Goal: Communication & Community: Answer question/provide support

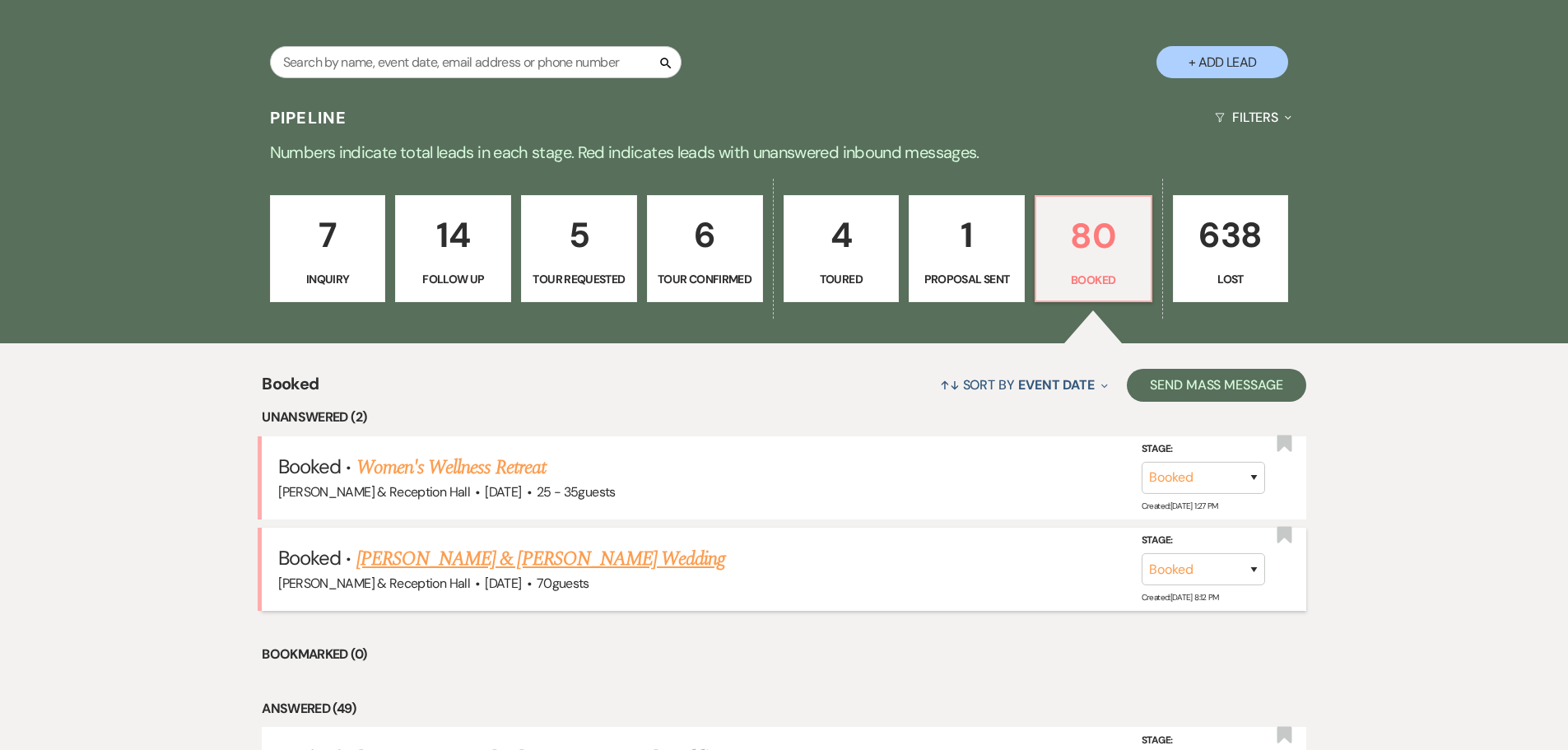
click at [508, 565] on link "[PERSON_NAME] & [PERSON_NAME] Wedding" at bounding box center [541, 559] width 369 height 30
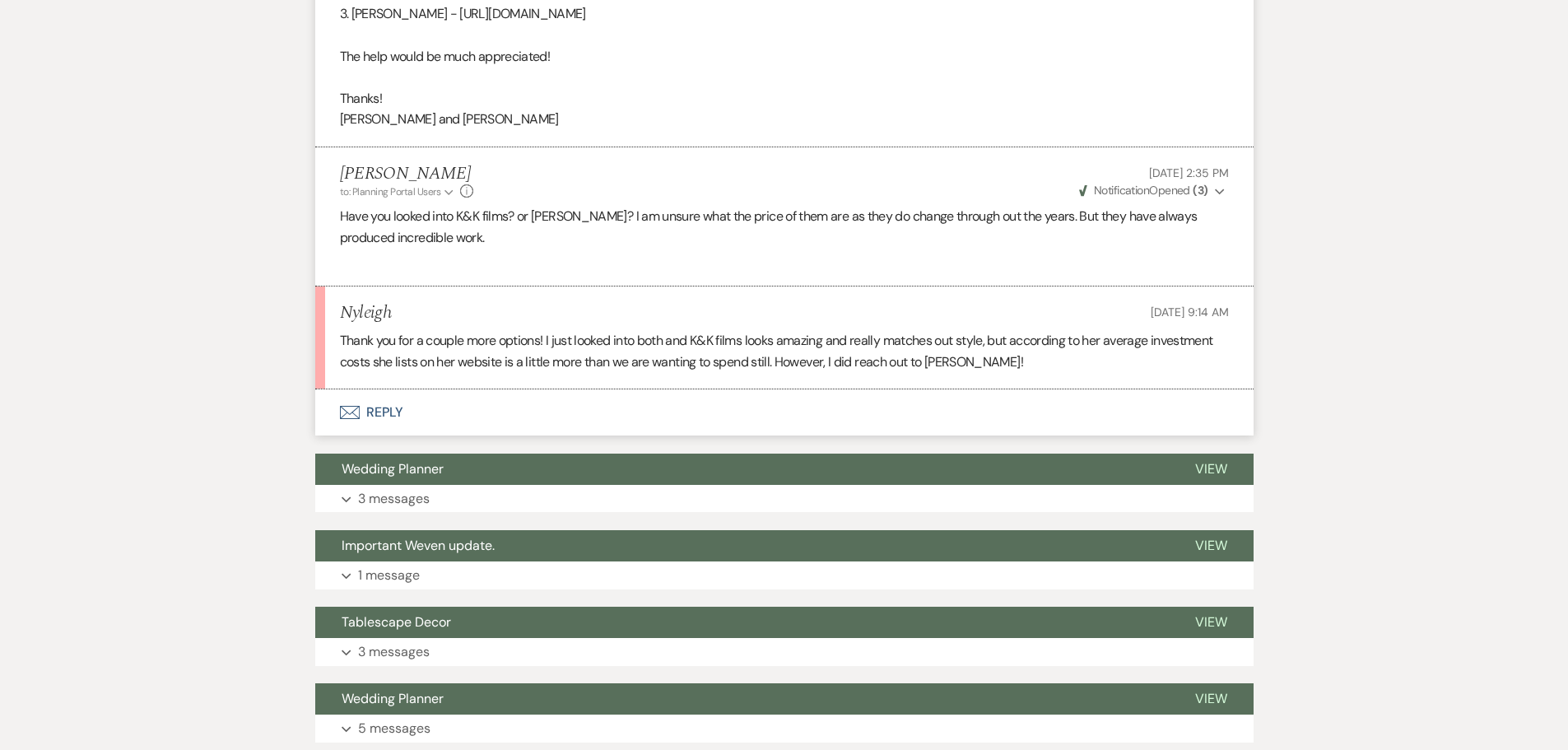
scroll to position [790, 0]
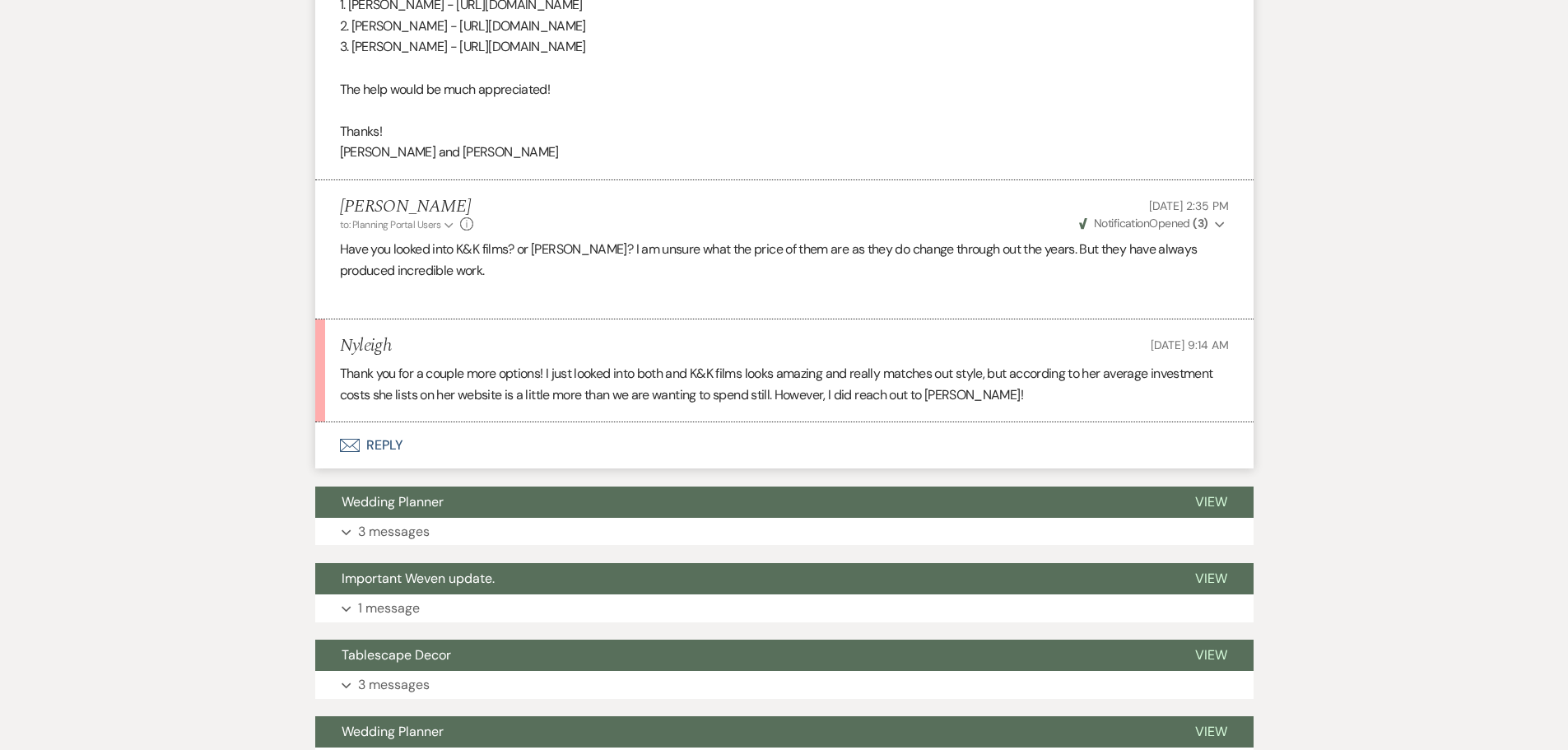
click at [401, 445] on button "Envelope Reply" at bounding box center [784, 445] width 939 height 46
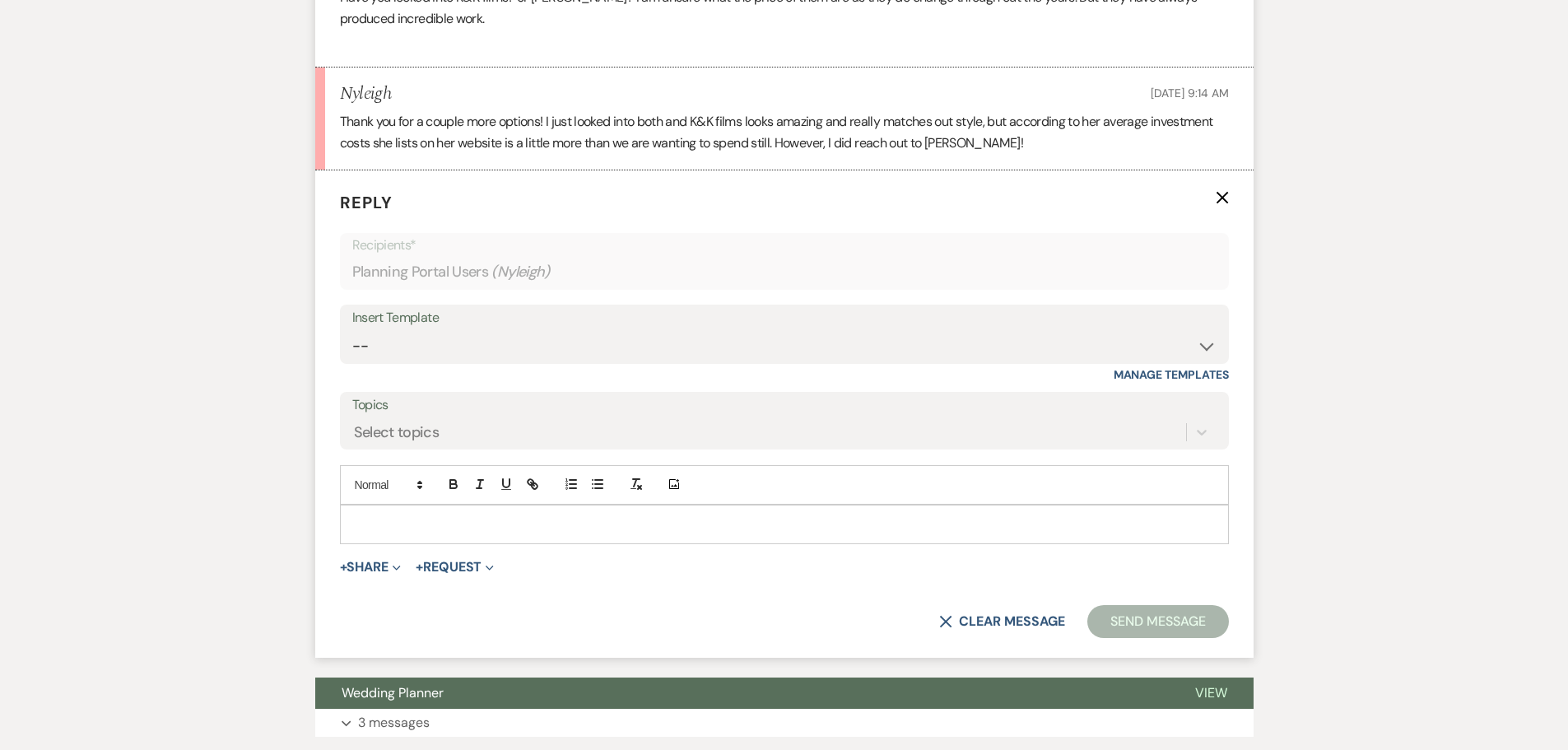
scroll to position [1082, 0]
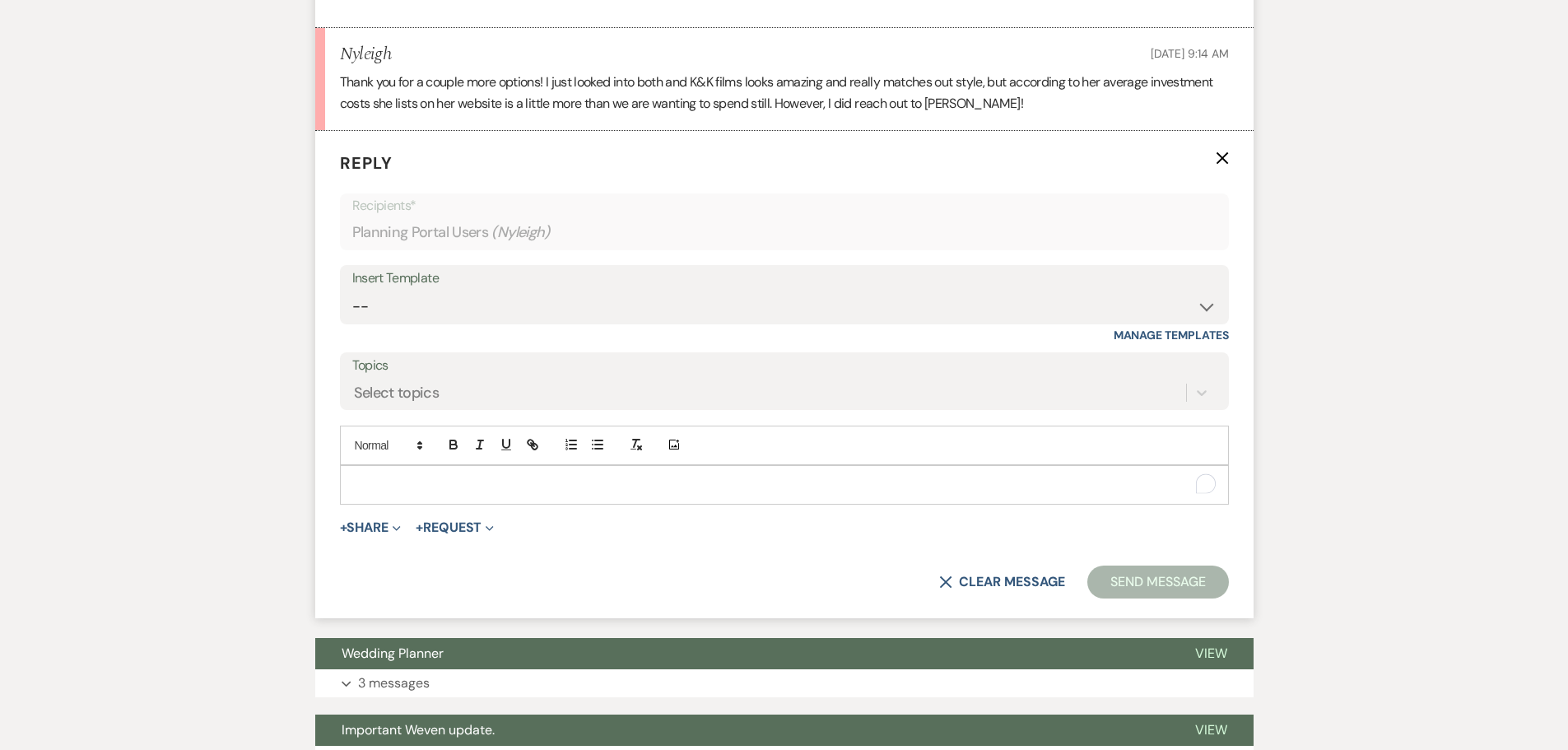
click at [379, 480] on p "To enrich screen reader interactions, please activate Accessibility in Grammarl…" at bounding box center [784, 484] width 863 height 18
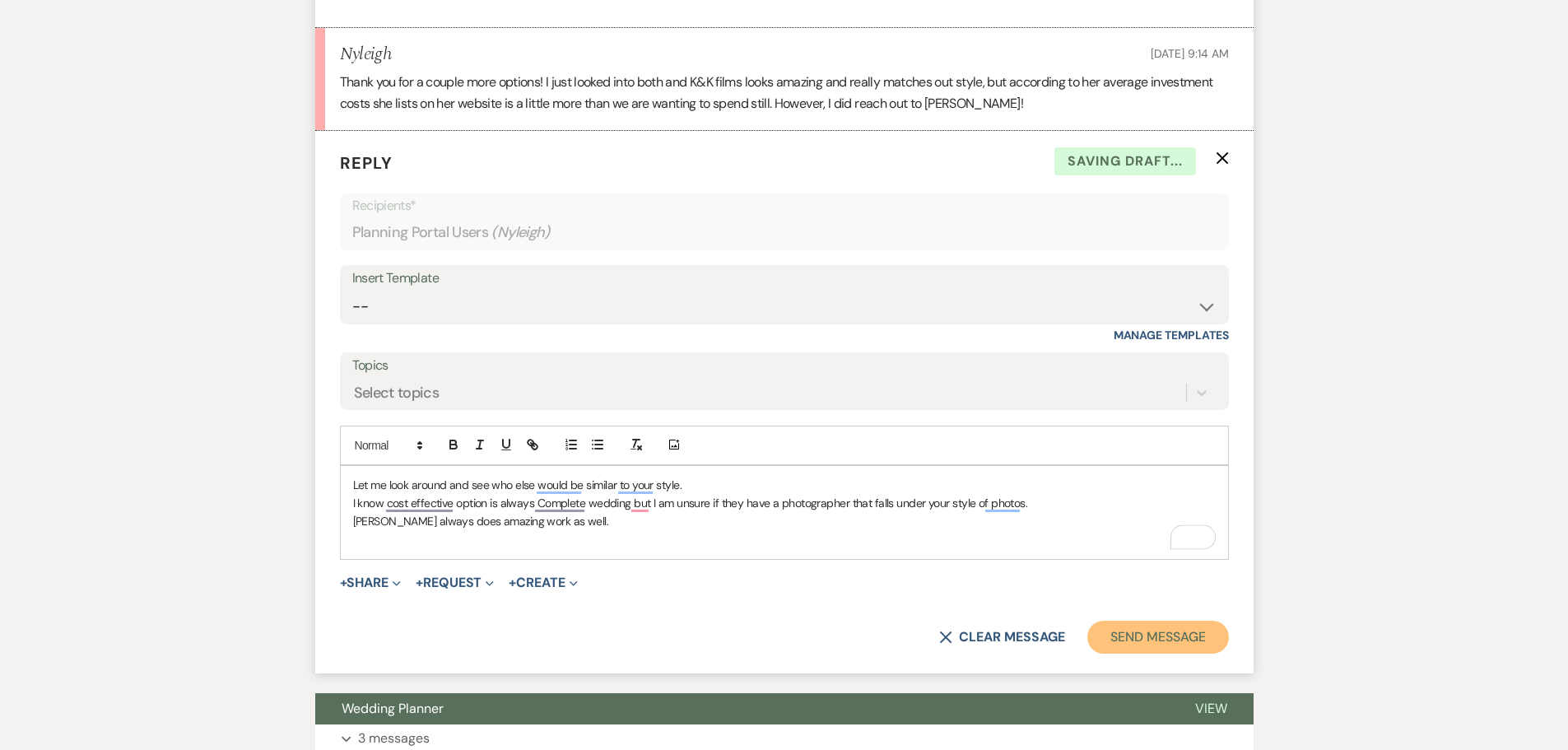
click at [1201, 641] on button "Send Message" at bounding box center [1158, 636] width 141 height 33
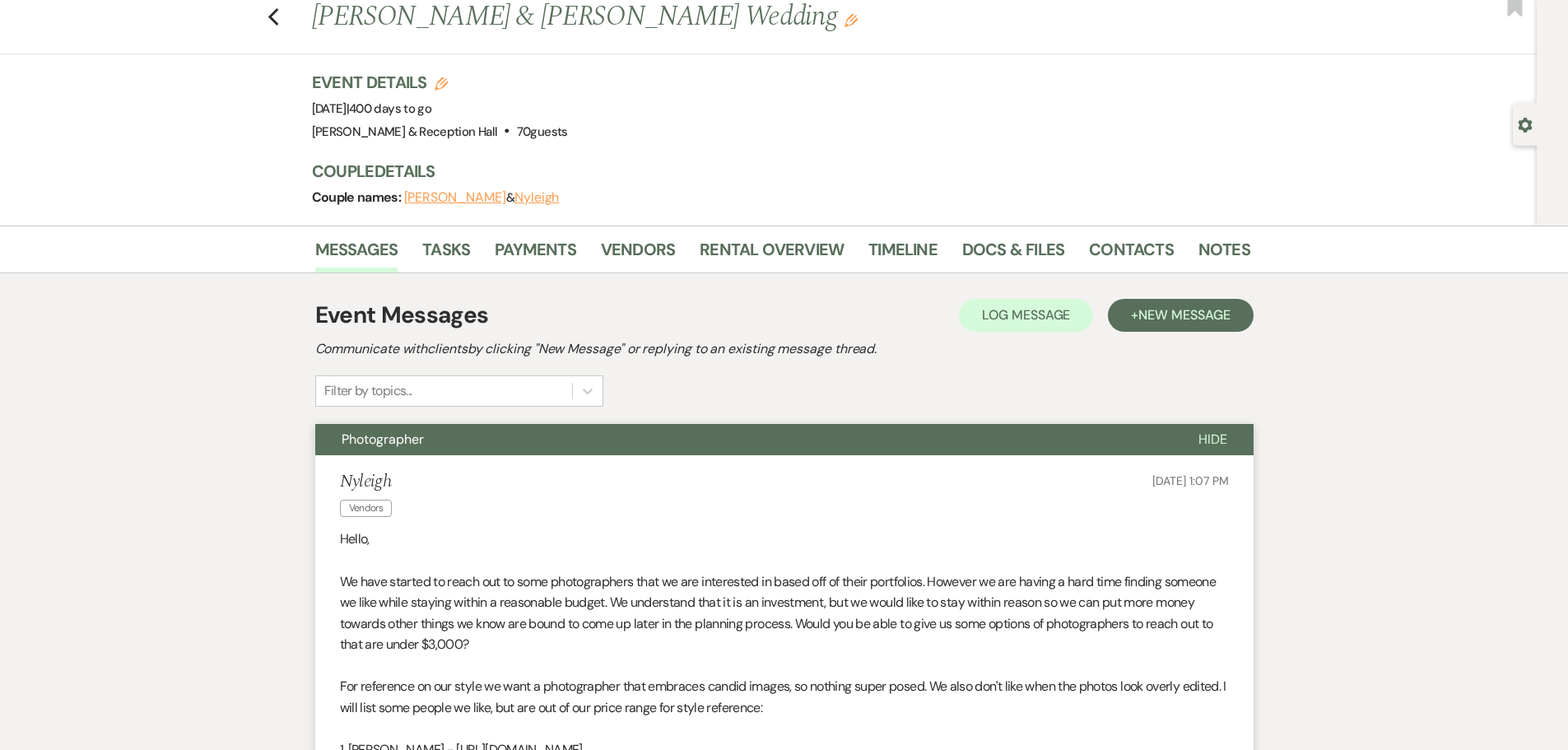
scroll to position [0, 0]
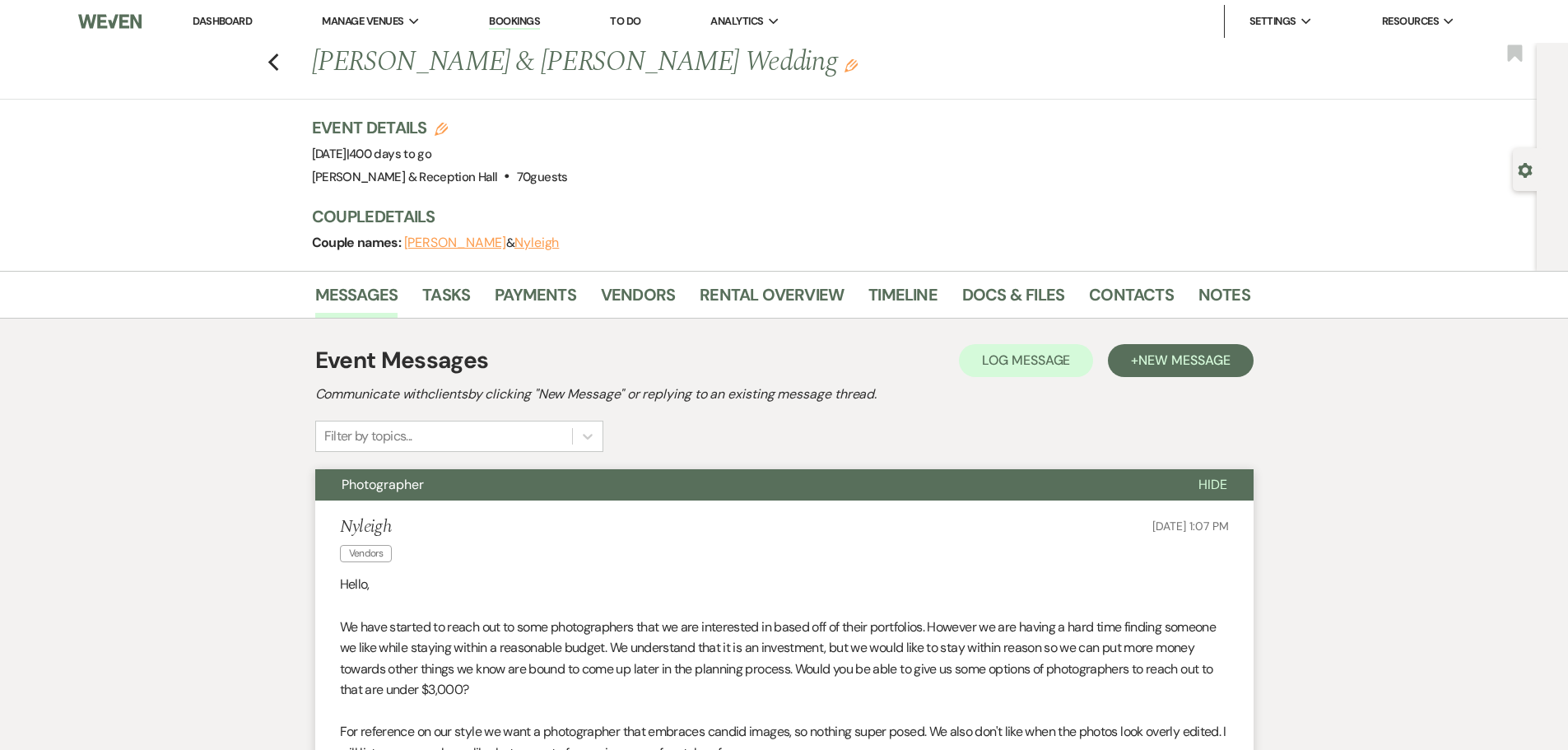
click at [246, 18] on link "Dashboard" at bounding box center [222, 21] width 59 height 14
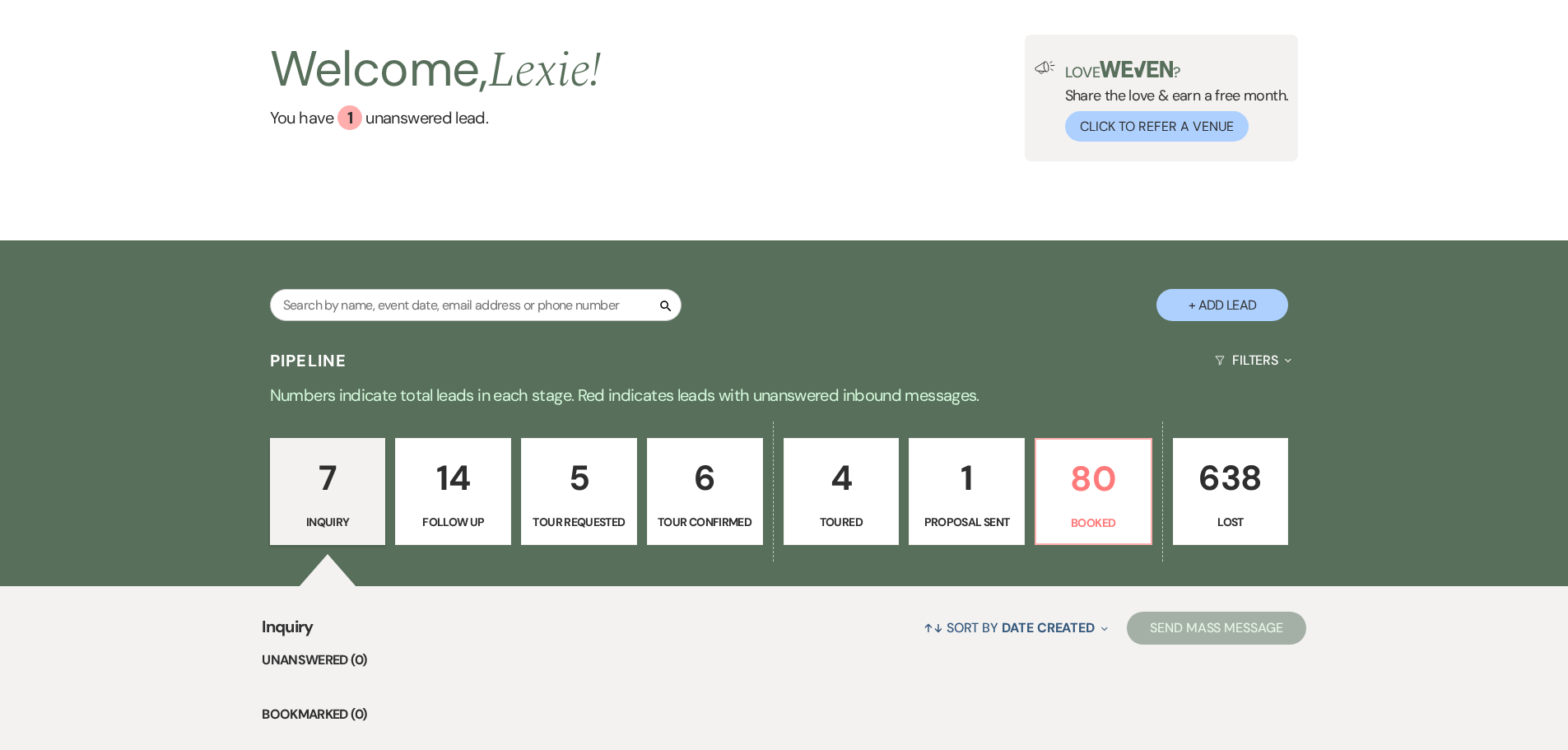
scroll to position [165, 0]
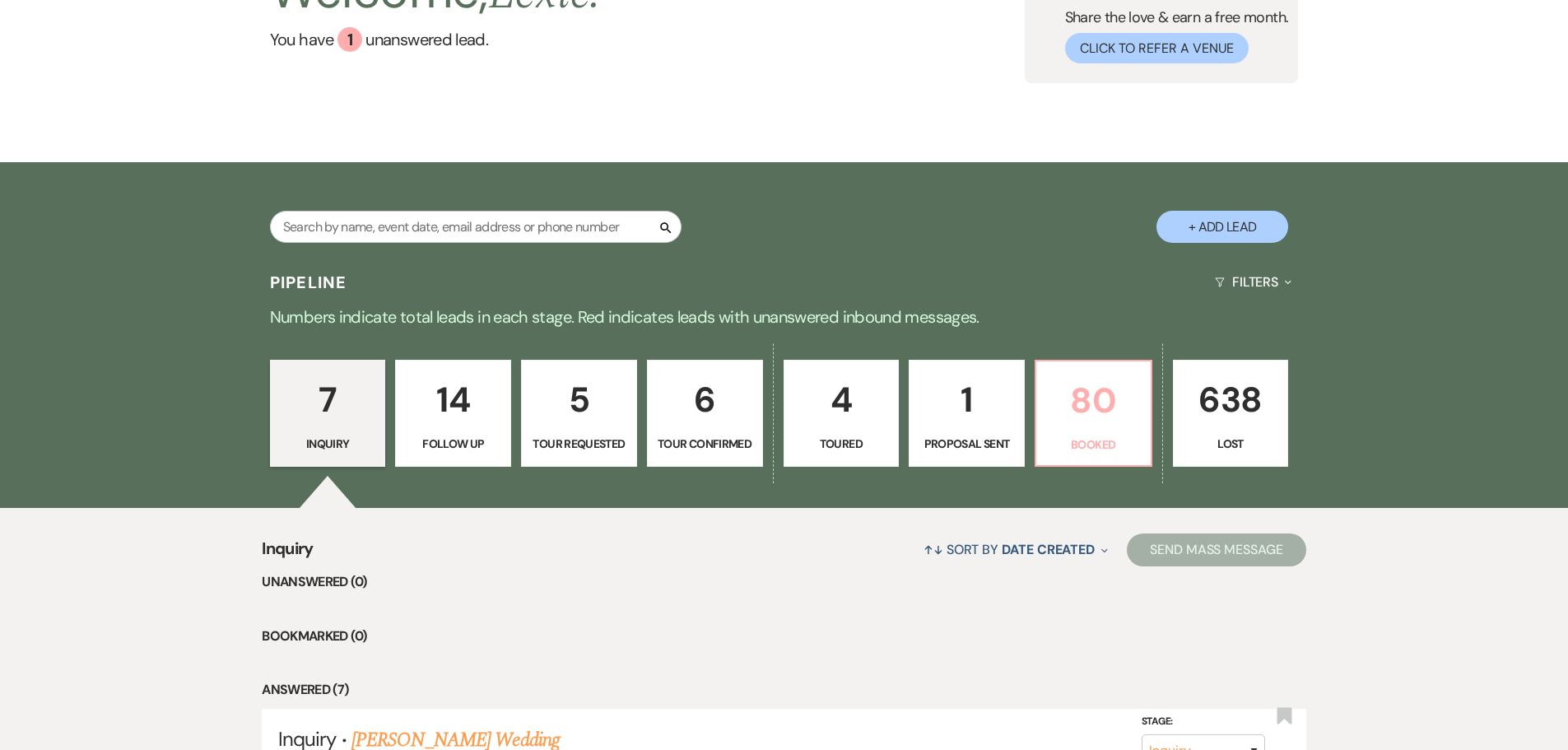
click at [1071, 438] on p "Booked" at bounding box center [1094, 445] width 95 height 18
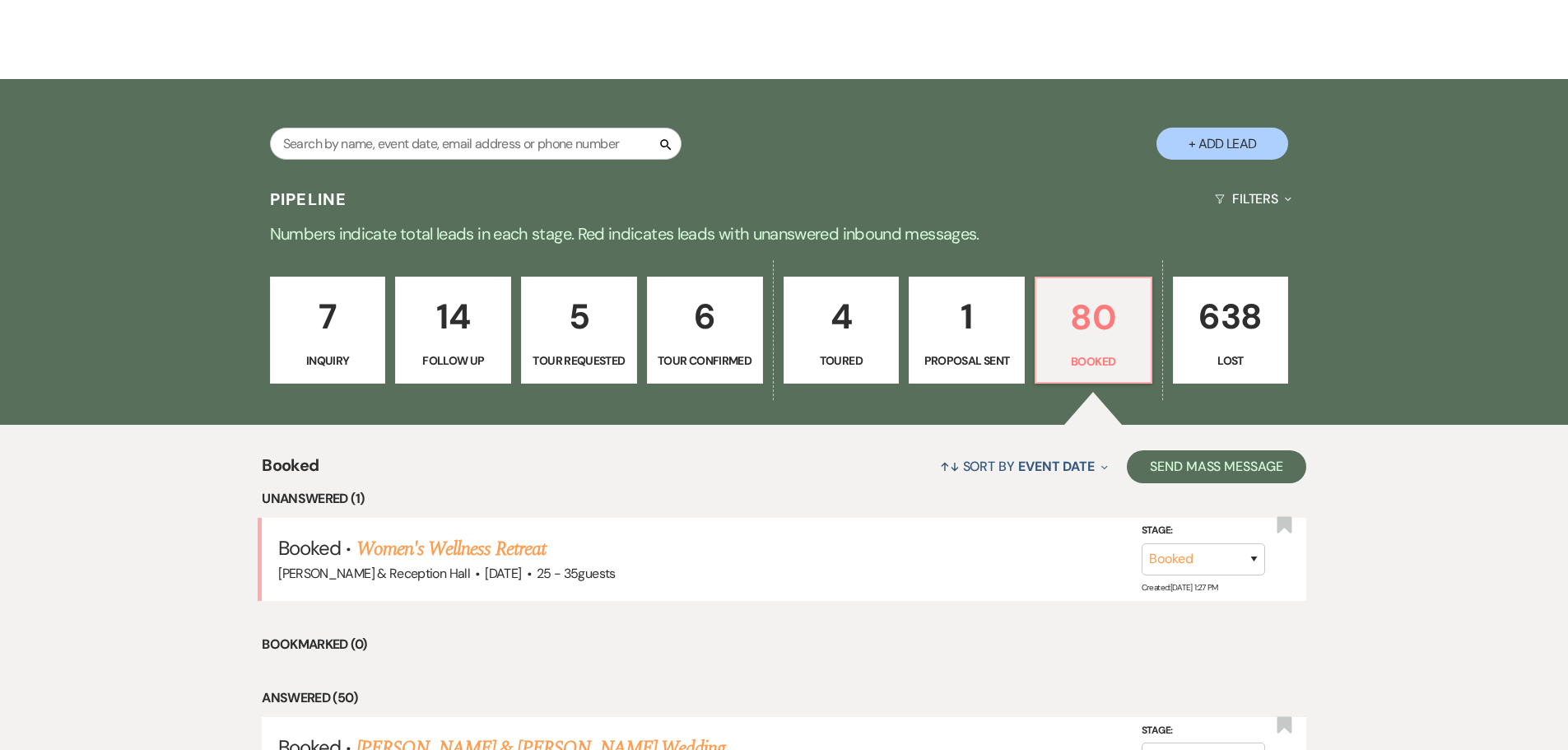
scroll to position [247, 0]
click at [439, 131] on input "text" at bounding box center [476, 144] width 412 height 32
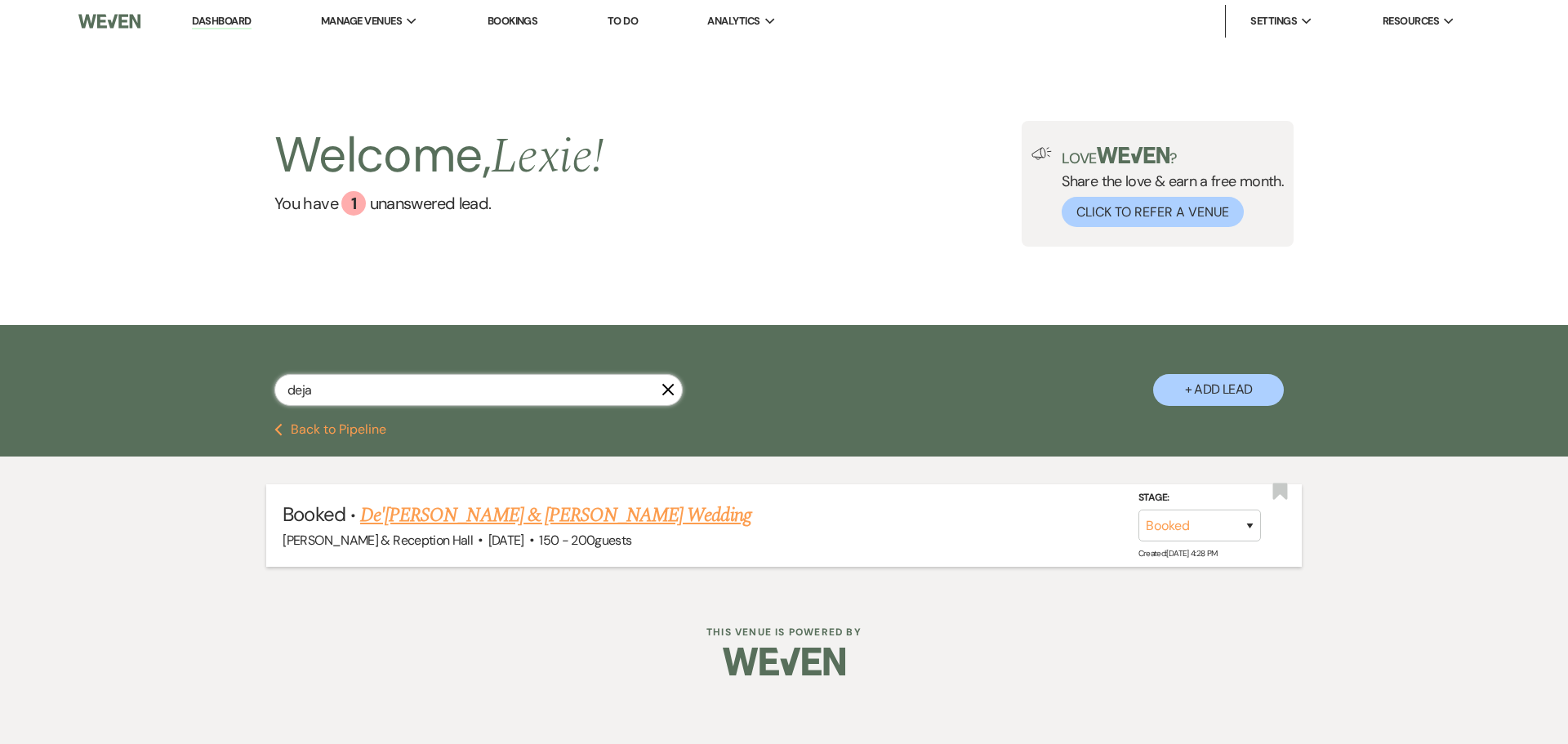
type input "deja"
click at [491, 513] on link "De'[PERSON_NAME] & [PERSON_NAME] Wedding" at bounding box center [556, 515] width 391 height 30
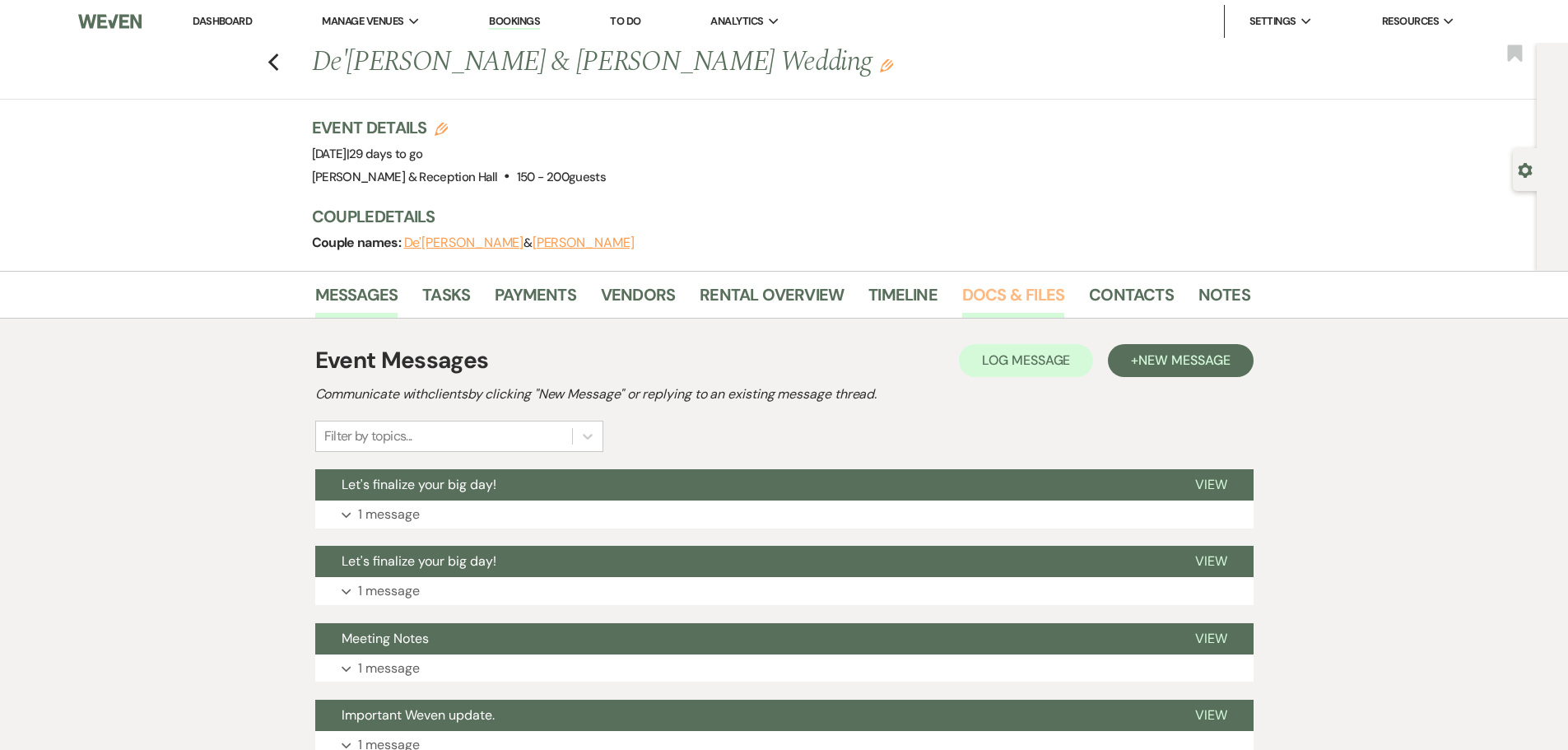
click at [1018, 301] on link "Docs & Files" at bounding box center [1013, 299] width 102 height 36
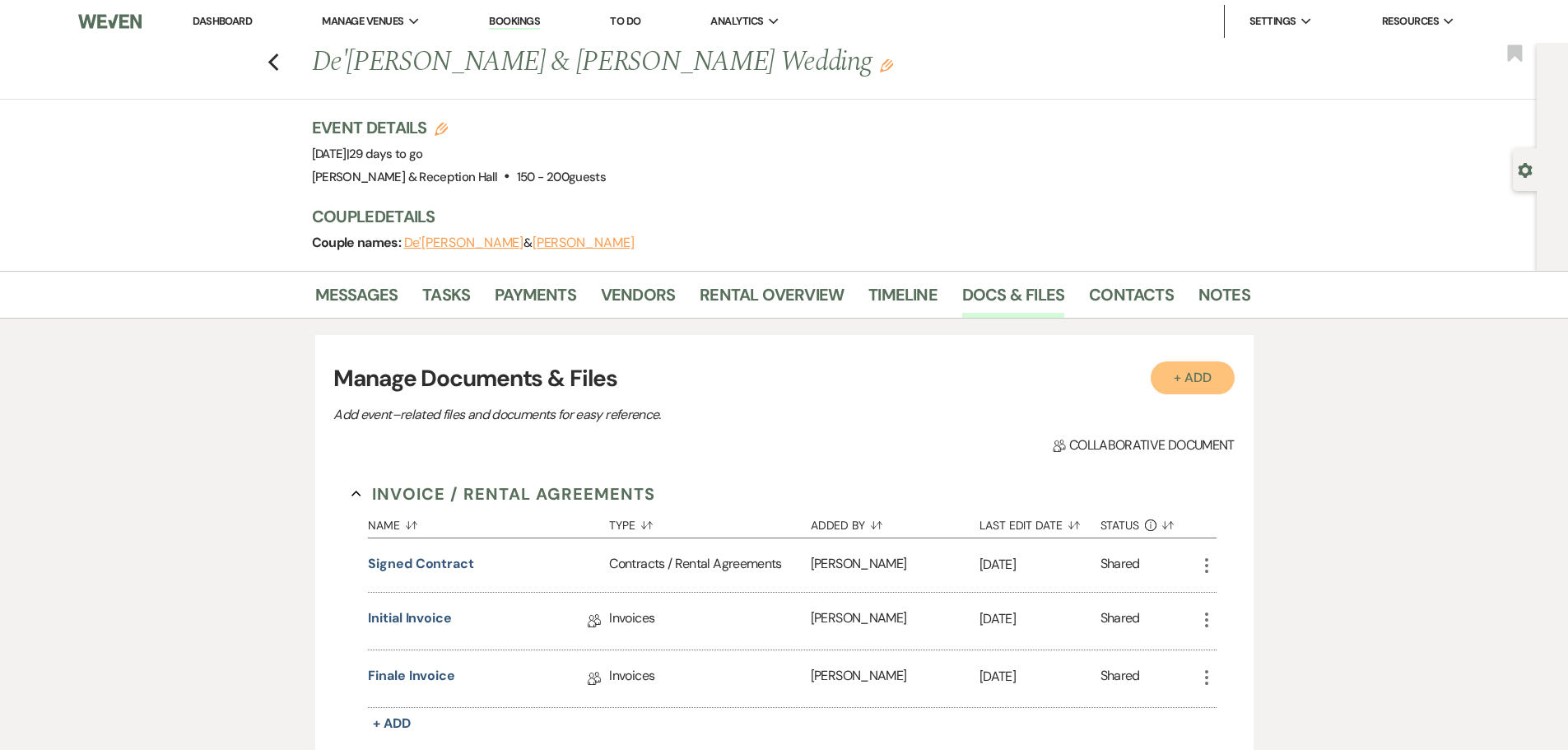
click at [1209, 374] on button "+ Add" at bounding box center [1192, 378] width 84 height 33
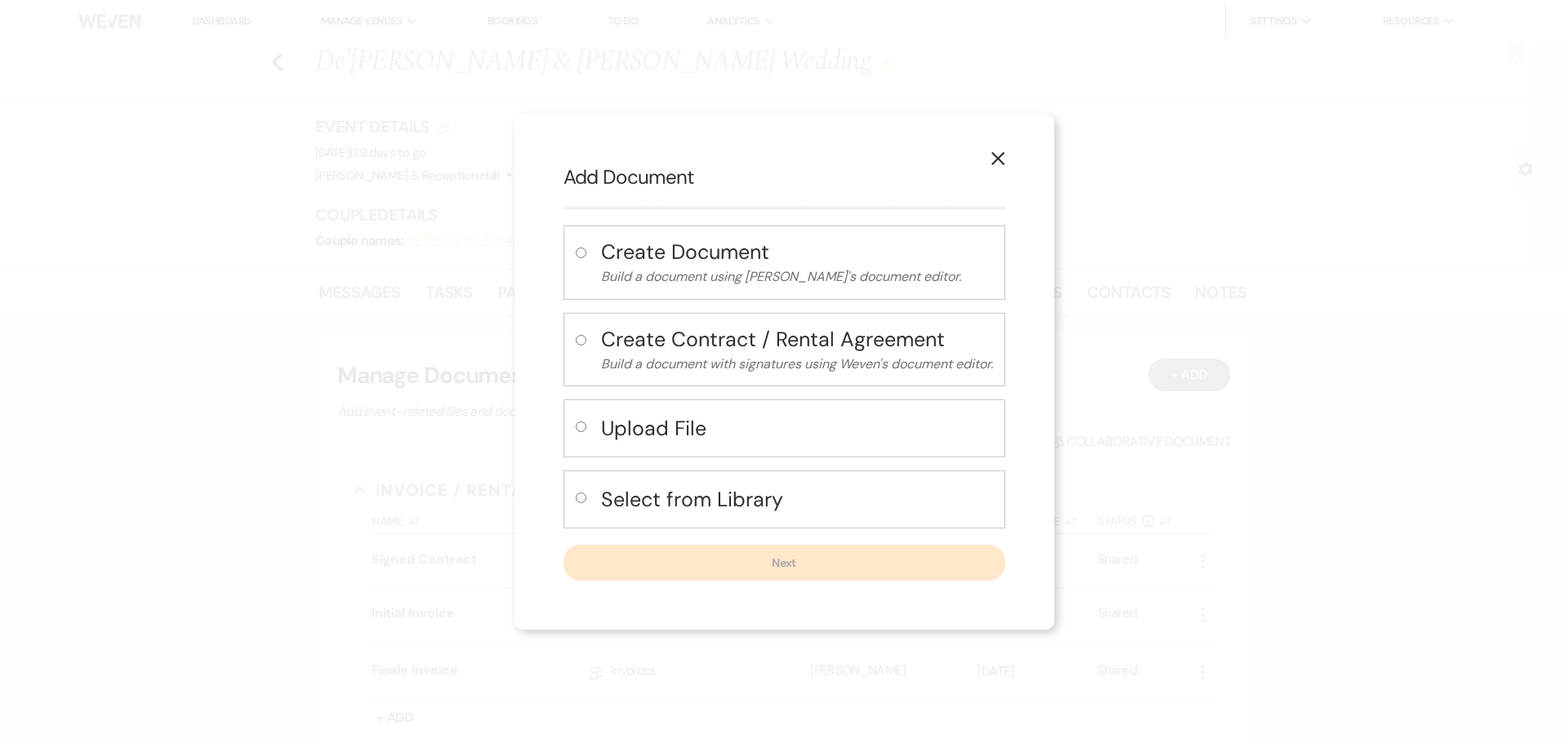
click at [585, 422] on label at bounding box center [584, 431] width 17 height 27
click at [585, 422] on input "radio" at bounding box center [581, 427] width 10 height 10
radio input "true"
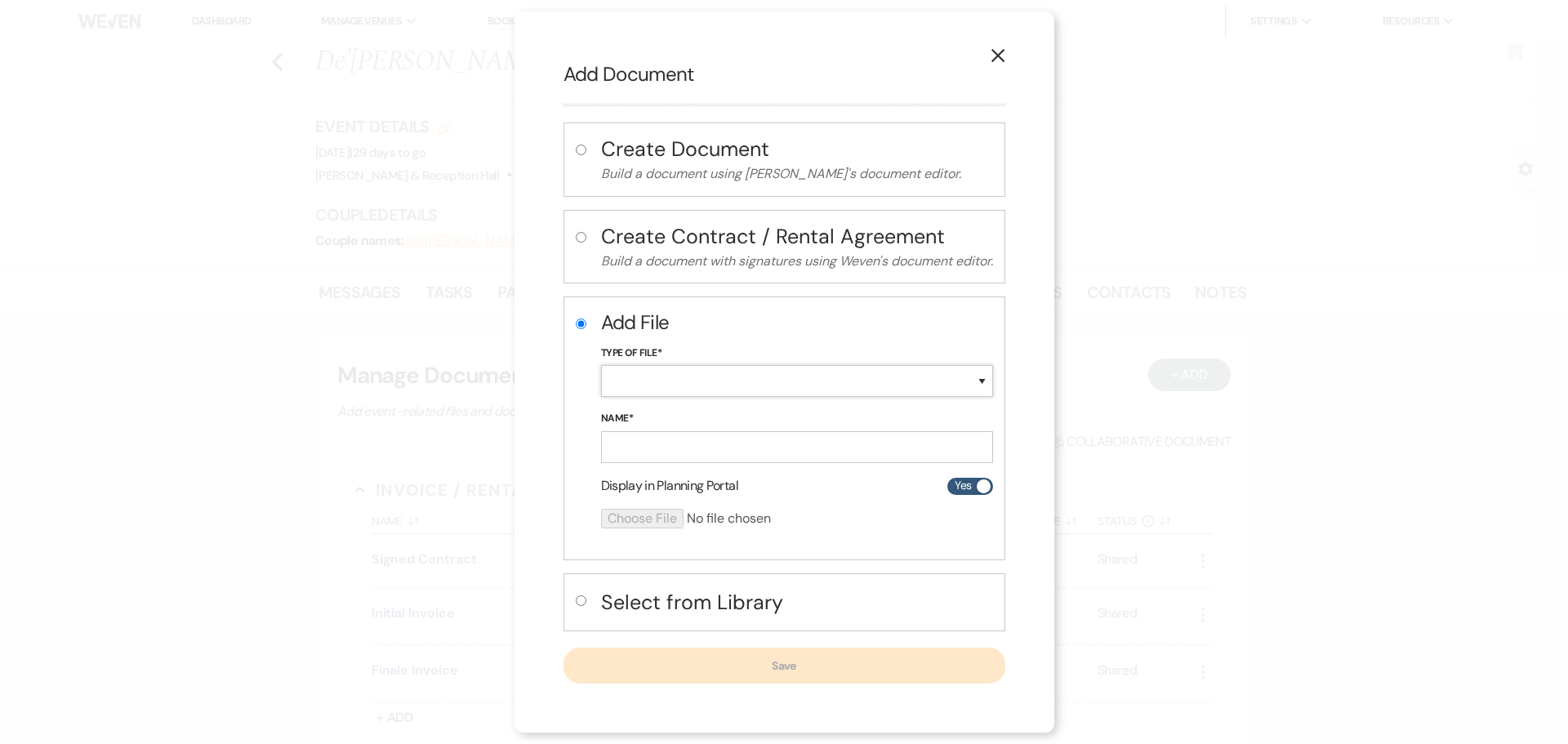
click at [633, 386] on select "Special Event Insurance Vendor Certificate of Insurance Contracts / Rental Agre…" at bounding box center [797, 381] width 392 height 31
select select "24"
click at [601, 365] on select "Special Event Insurance Vendor Certificate of Insurance Contracts / Rental Agre…" at bounding box center [797, 381] width 392 height 31
click at [656, 449] on input "Name*" at bounding box center [797, 447] width 392 height 31
type input "Final Floor plan"
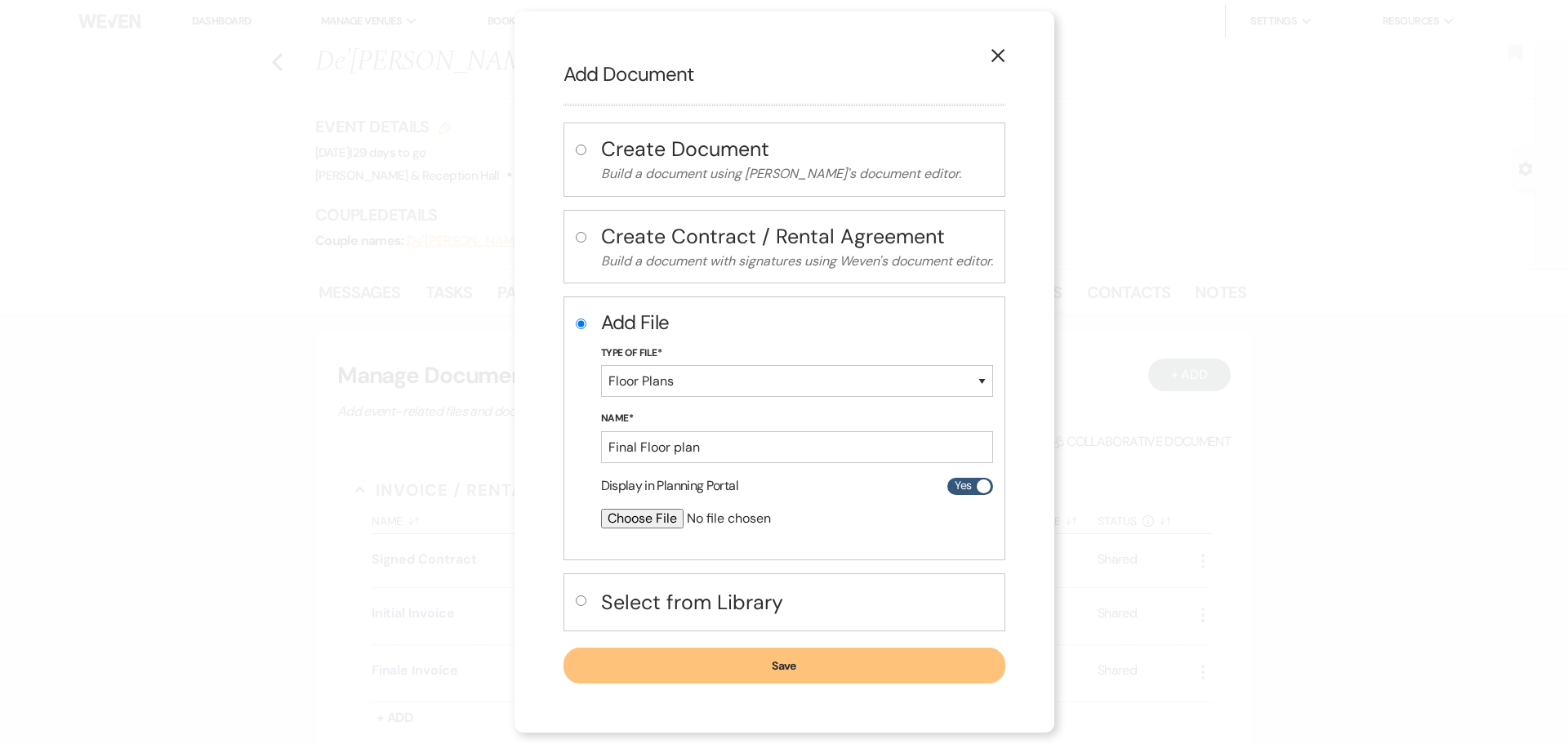
click at [667, 523] on input "file" at bounding box center [754, 519] width 306 height 19
type input "C:\fakepath\De'[PERSON_NAME] and [PERSON_NAME] [DATE].png"
click at [762, 661] on button "Save" at bounding box center [784, 665] width 442 height 36
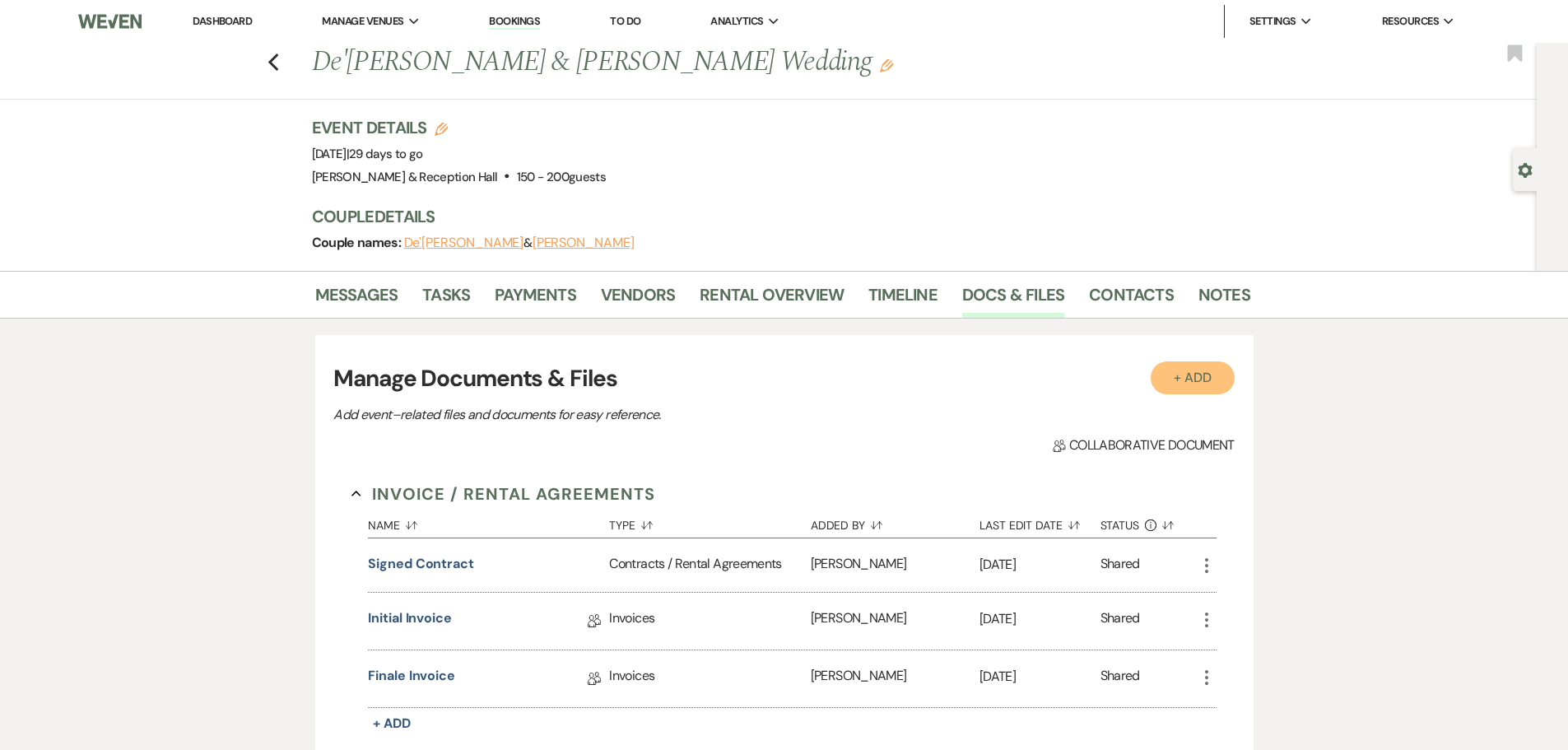
click at [1182, 378] on button "+ Add" at bounding box center [1192, 378] width 84 height 33
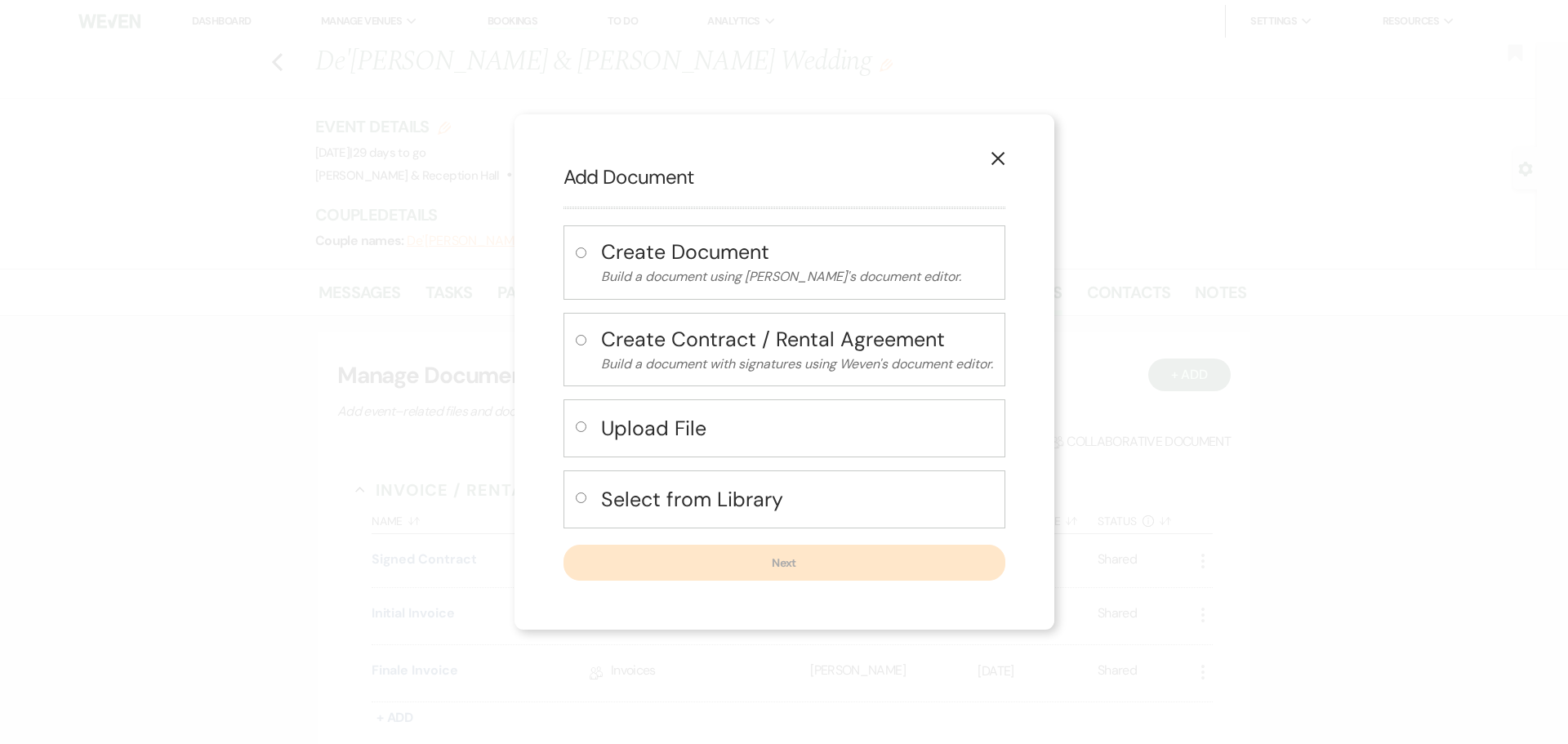
click at [623, 422] on h4 "Upload File" at bounding box center [797, 428] width 392 height 29
radio input "true"
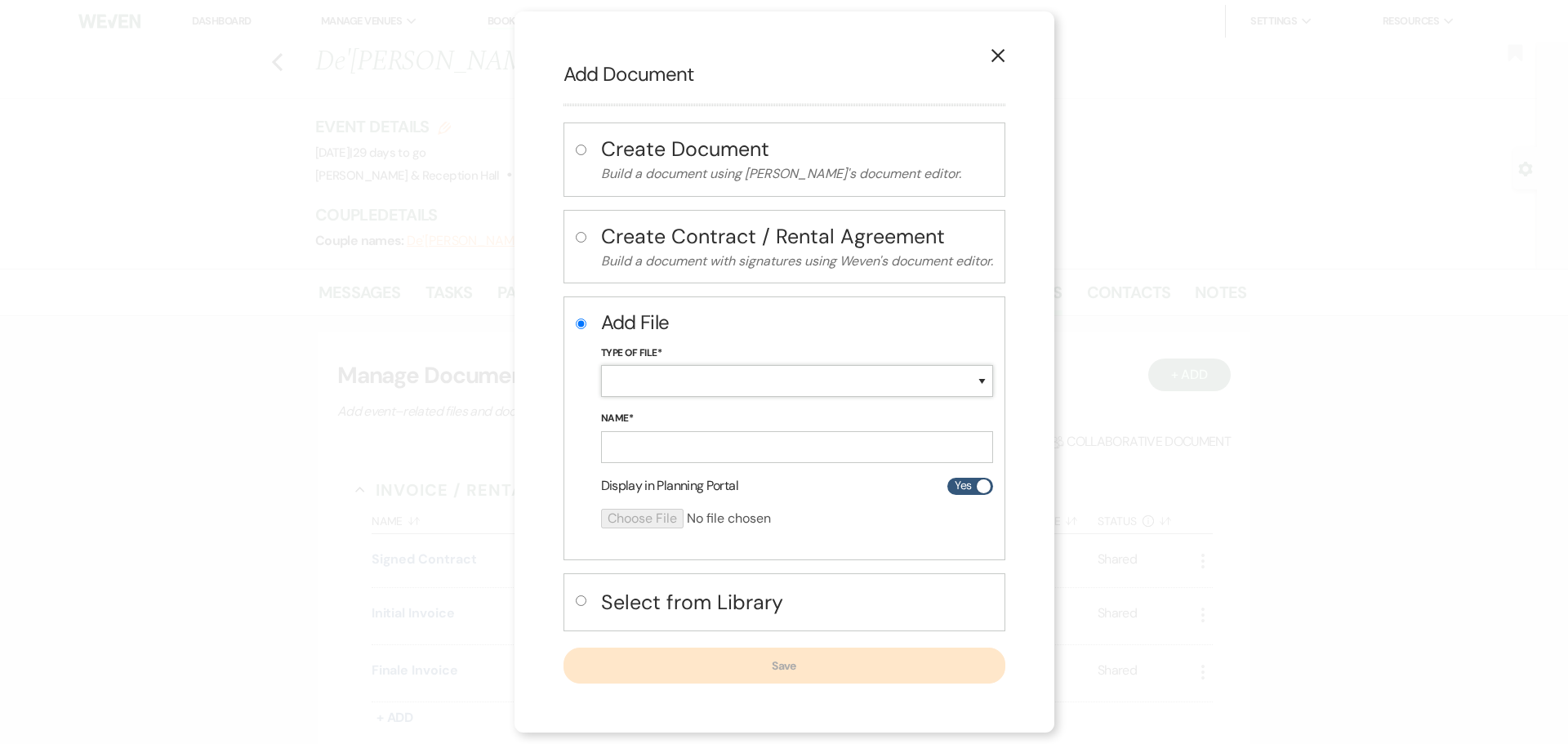
click at [639, 382] on select "Special Event Insurance Vendor Certificate of Insurance Contracts / Rental Agre…" at bounding box center [797, 381] width 392 height 31
click at [634, 374] on select "Special Event Insurance Vendor Certificate of Insurance Contracts / Rental Agre…" at bounding box center [797, 381] width 392 height 31
select select "0"
click at [601, 365] on select "Special Event Insurance Vendor Certificate of Insurance Contracts / Rental Agre…" at bounding box center [797, 381] width 392 height 31
click at [655, 446] on input "Name*" at bounding box center [797, 447] width 392 height 31
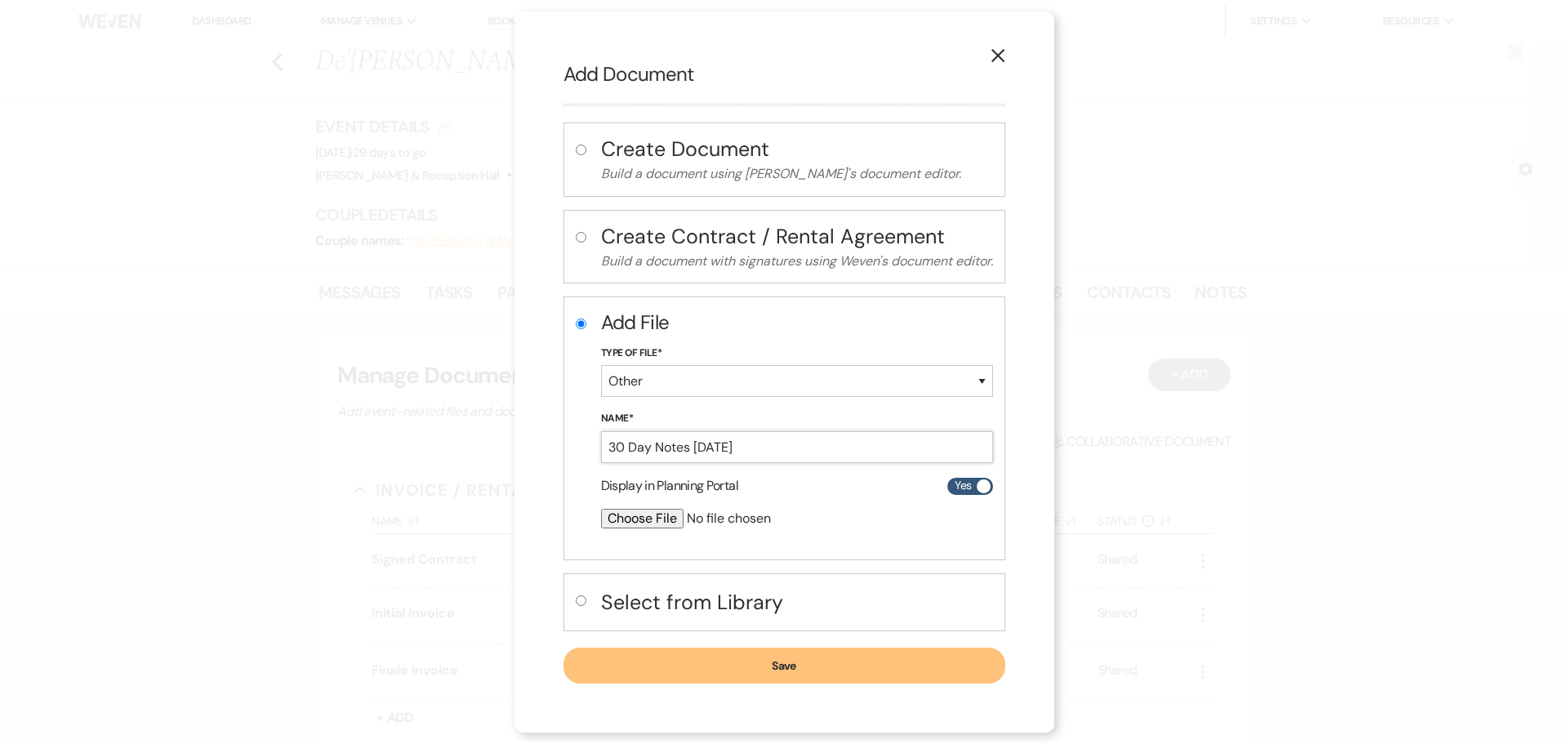
type input "30 Day Notes [DATE]"
click at [638, 525] on input "file" at bounding box center [754, 519] width 306 height 19
type input "C:\fakepath\De'[PERSON_NAME] and [PERSON_NAME] 30 day.pdf"
click at [747, 672] on button "Save" at bounding box center [784, 665] width 442 height 36
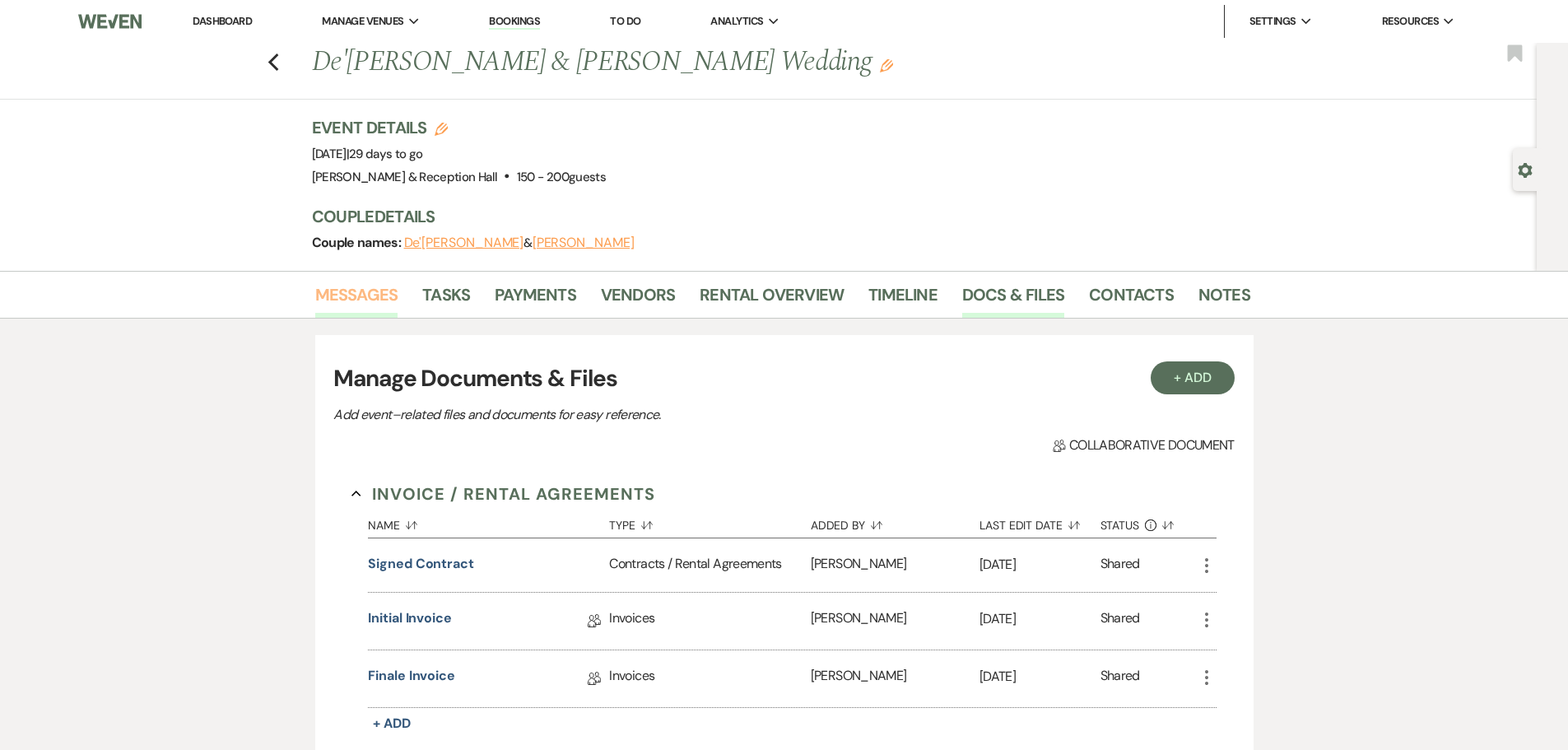
click at [377, 293] on link "Messages" at bounding box center [357, 299] width 83 height 36
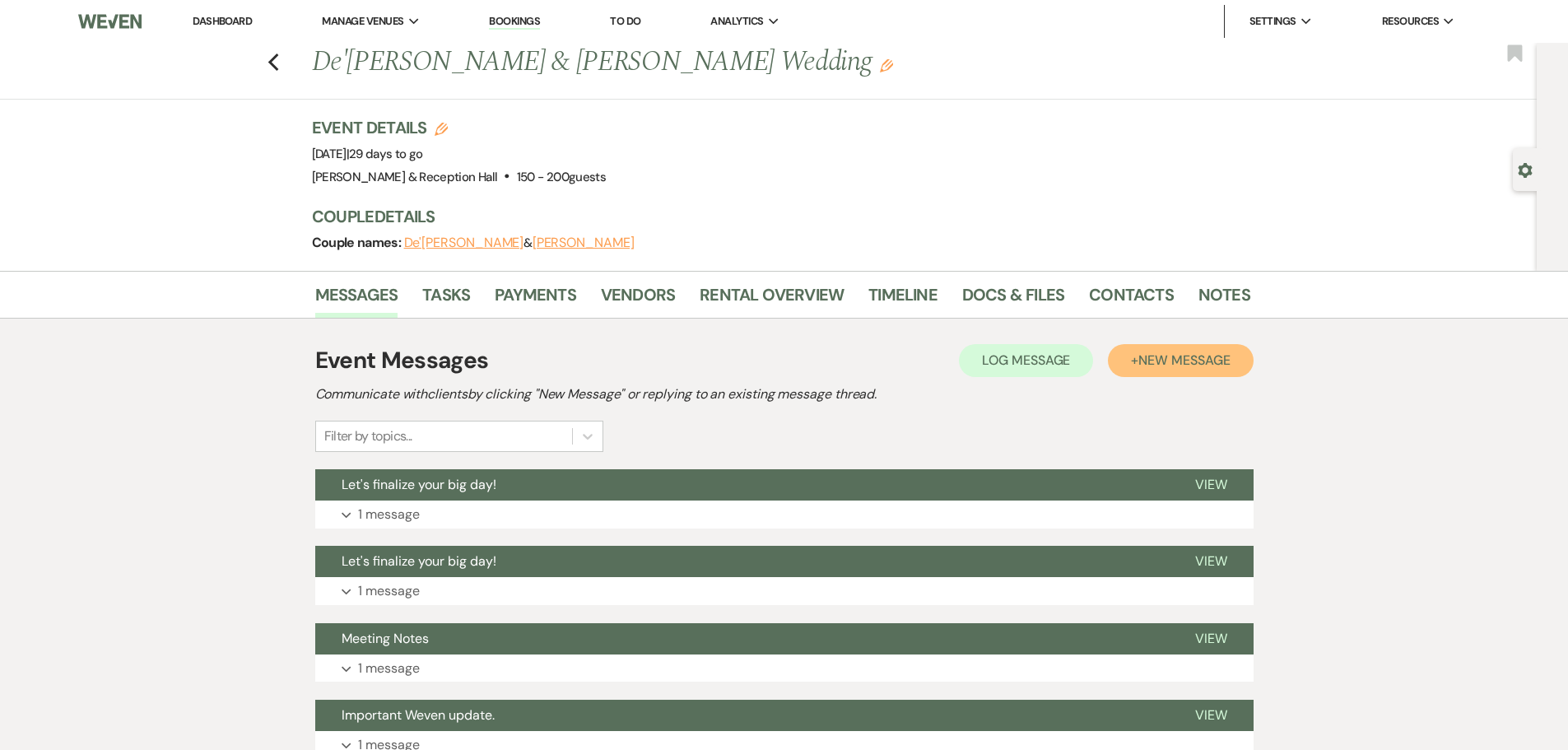
click at [1176, 371] on button "+ New Message" at bounding box center [1181, 360] width 145 height 33
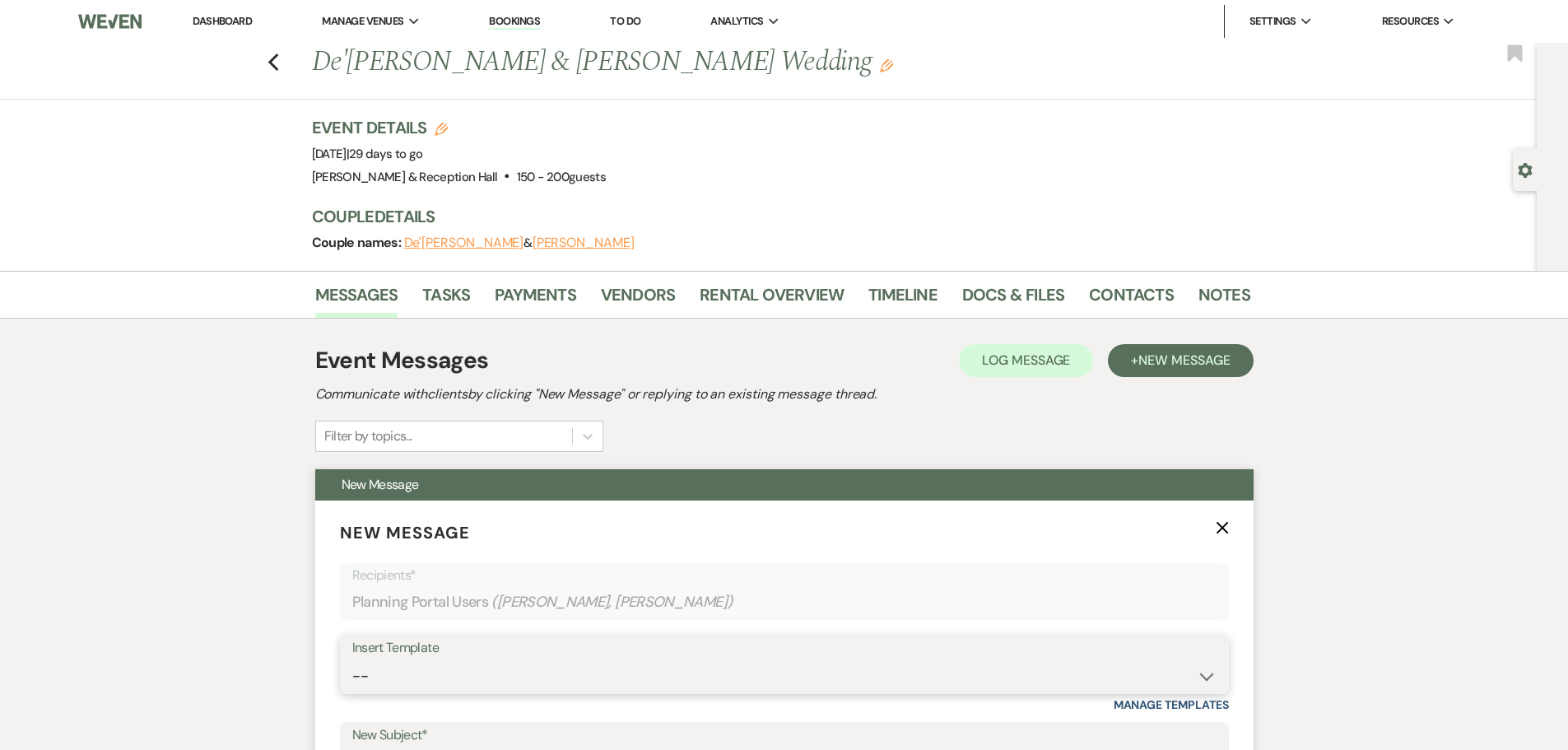
click at [416, 668] on select "-- Weven Planning Portal Introduction (Booked Events) Initial Inquiry Response …" at bounding box center [784, 676] width 865 height 32
select select "4829"
click at [352, 660] on select "-- Weven Planning Portal Introduction (Booked Events) Initial Inquiry Response …" at bounding box center [784, 676] width 865 height 32
type input "Follow-Up from Our 30-Day Meeting"
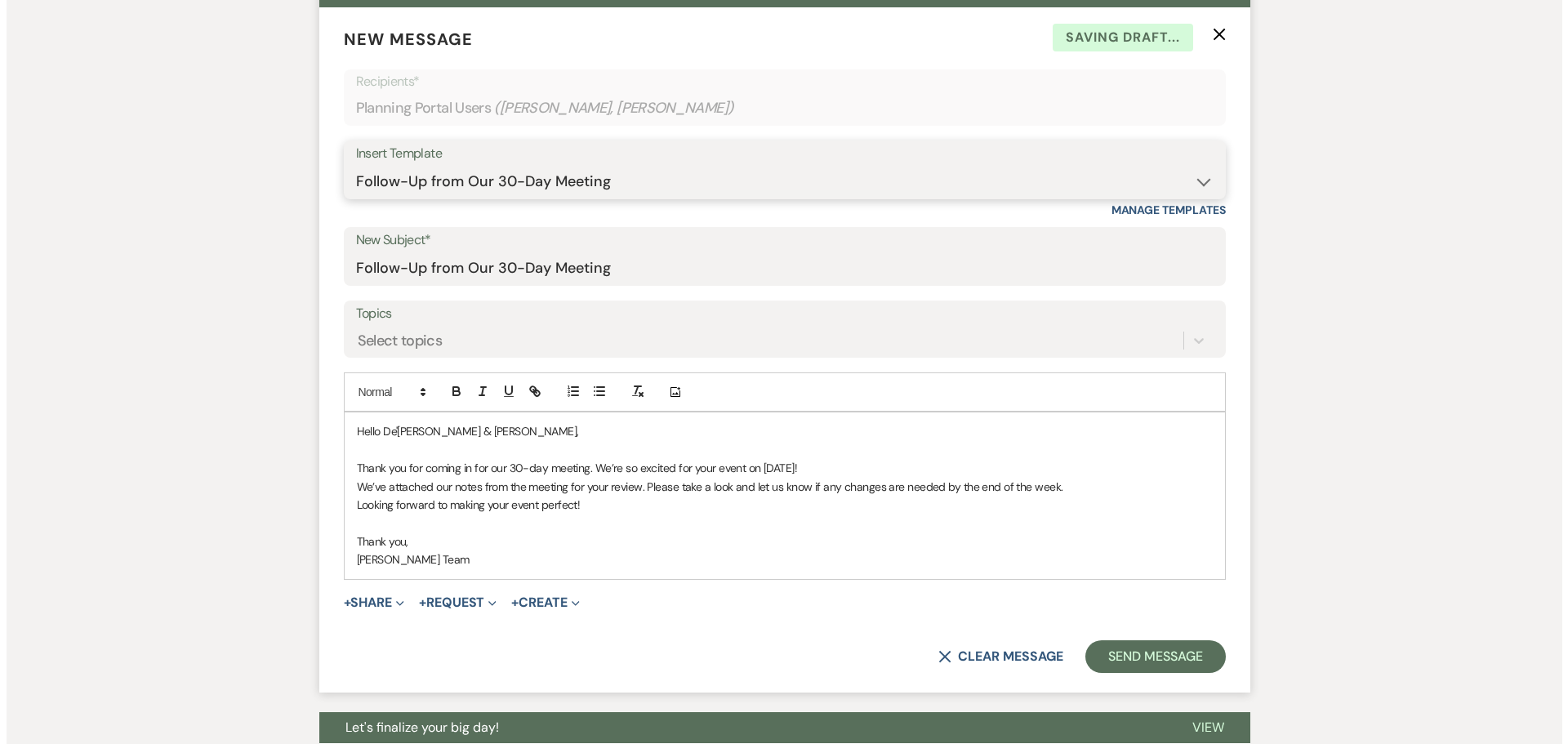
scroll to position [490, 0]
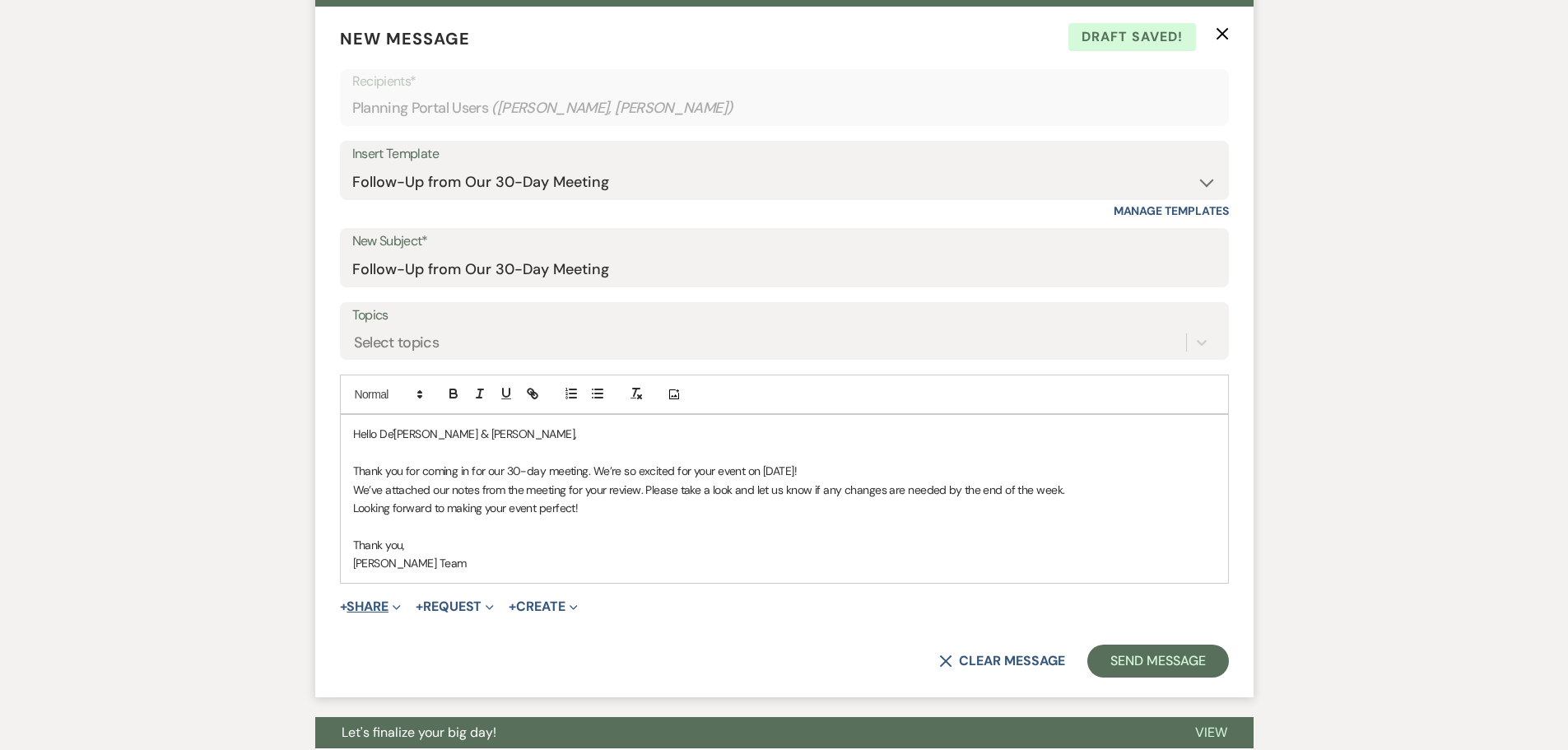
click at [376, 609] on button "+ Share Expand" at bounding box center [371, 607] width 62 height 13
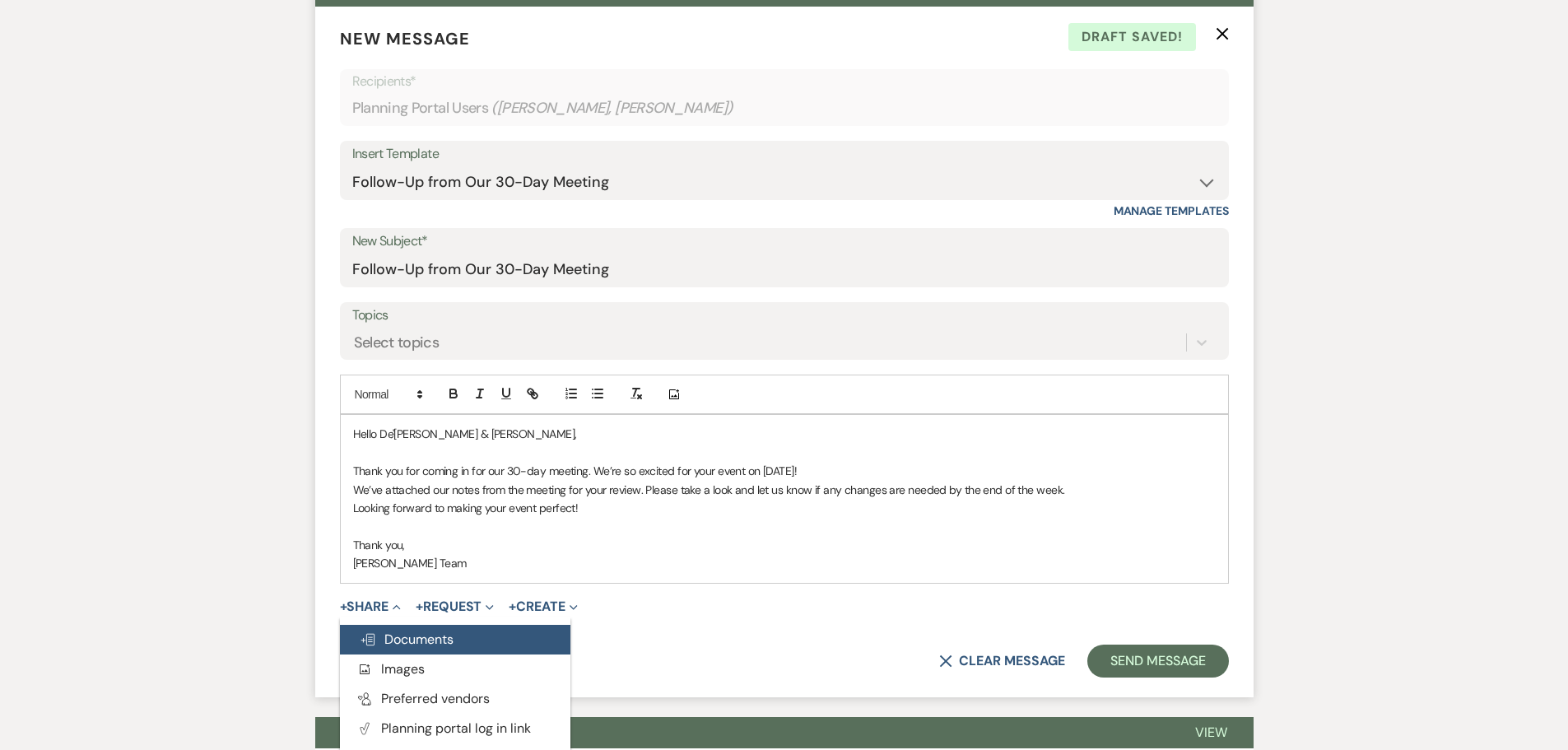
click at [412, 639] on span "Doc Upload Documents" at bounding box center [407, 639] width 94 height 18
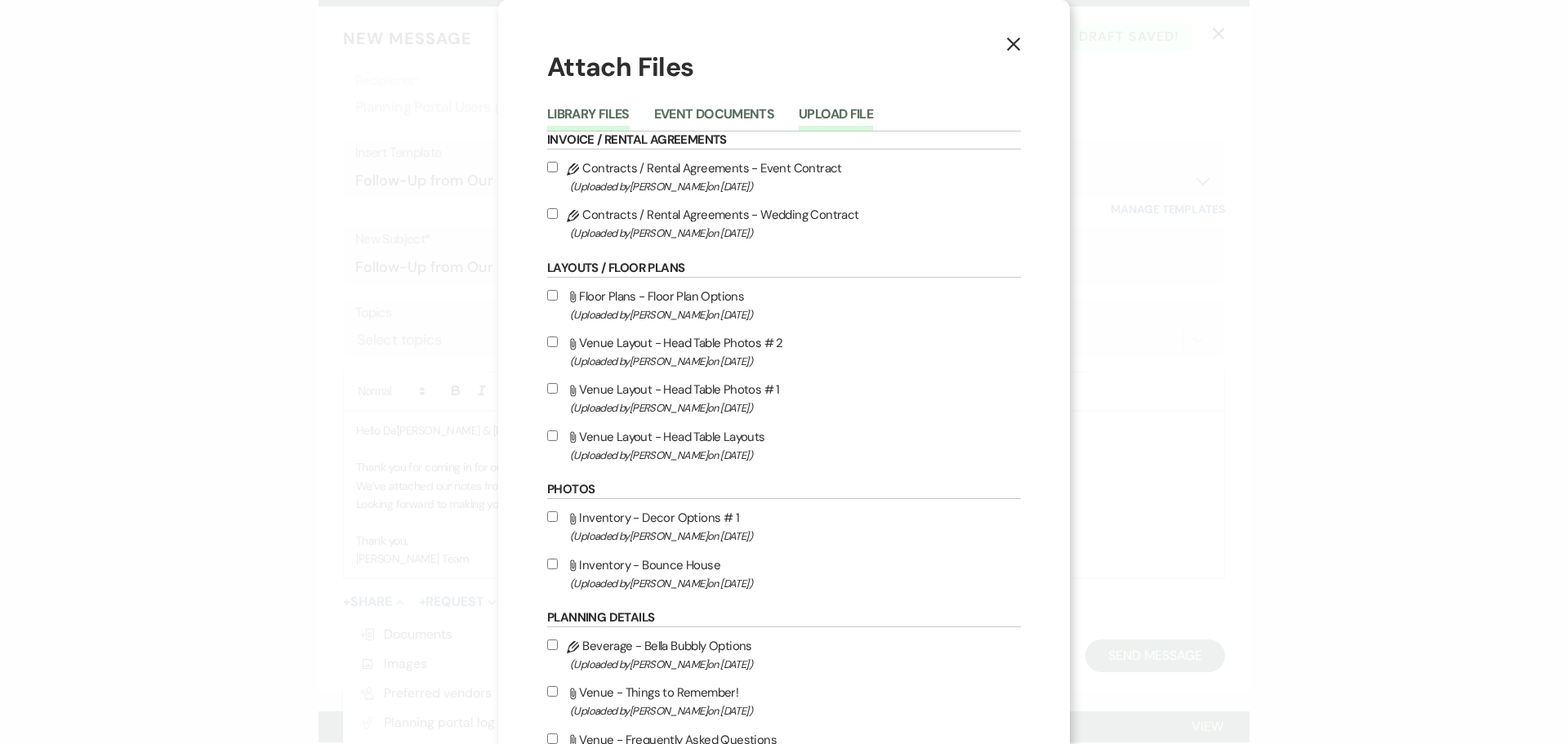
click at [808, 110] on button "Upload File" at bounding box center [836, 119] width 74 height 23
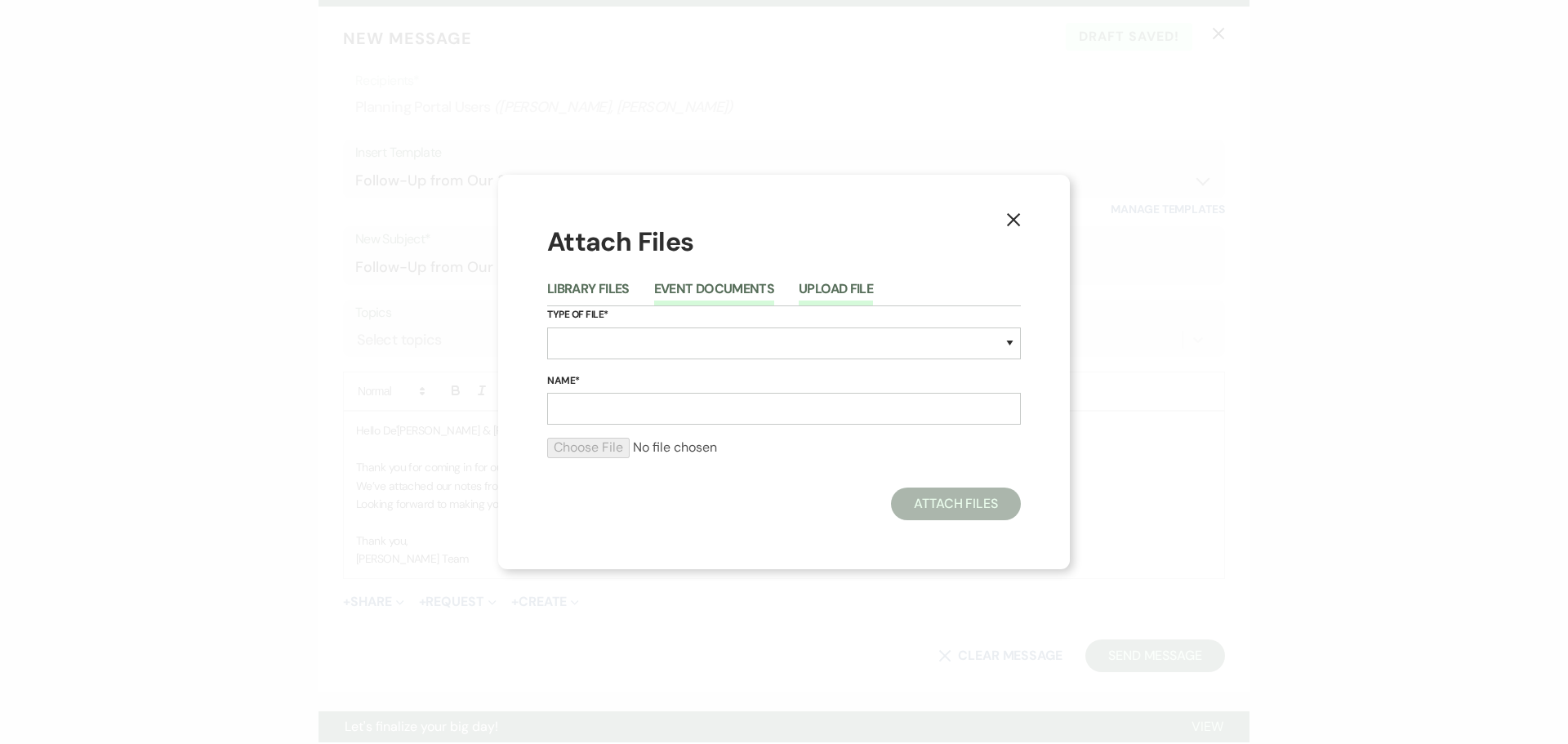
click at [701, 296] on button "Event Documents" at bounding box center [714, 294] width 120 height 23
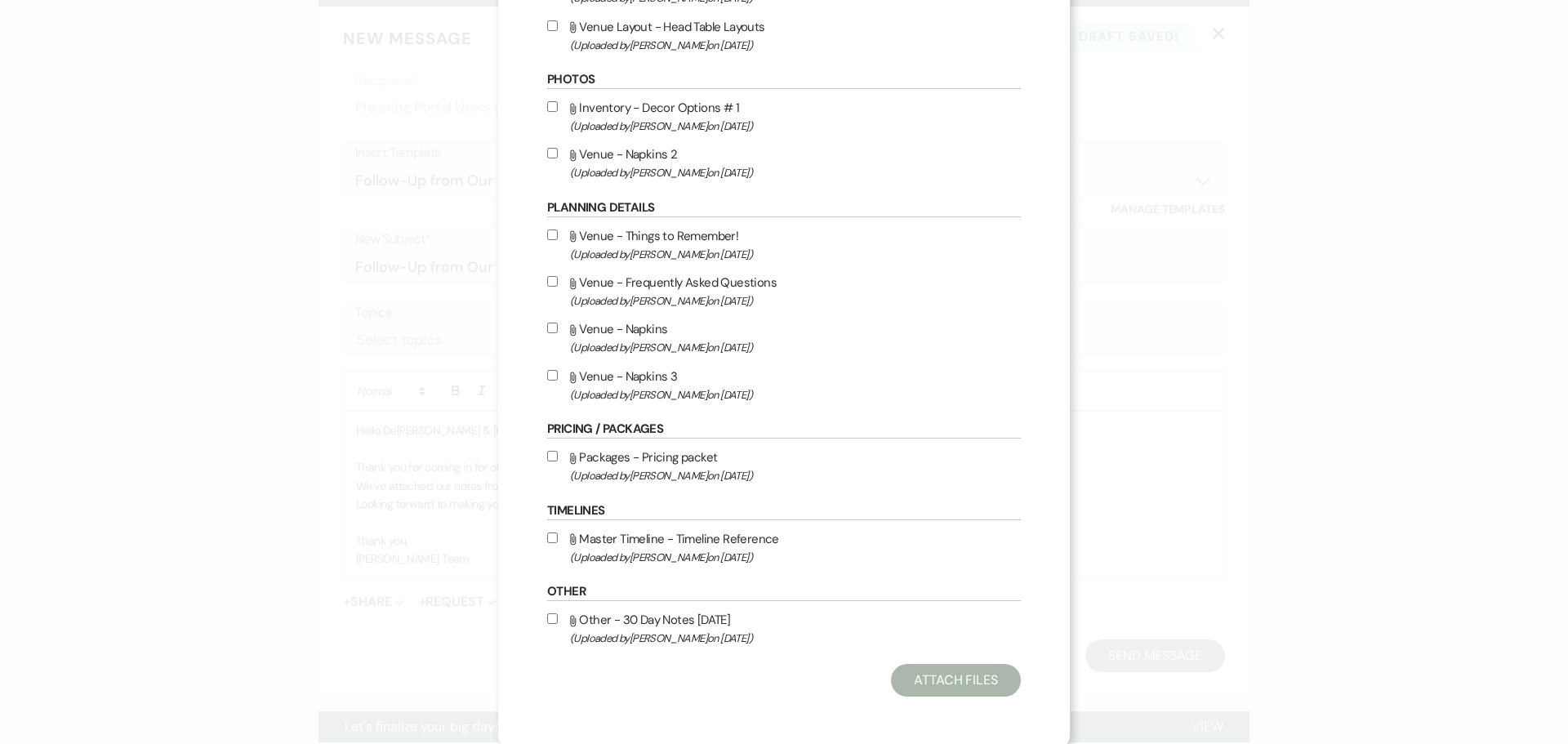
scroll to position [506, 0]
click at [548, 610] on label "Attach File Other - 30 Day Notes [DATE] (Uploaded by [PERSON_NAME] on [DATE] )" at bounding box center [784, 627] width 473 height 38
click at [548, 611] on input "Attach File Other - 30 Day Notes [DATE] (Uploaded by [PERSON_NAME] on [DATE] )" at bounding box center [553, 617] width 10 height 10
checkbox input "true"
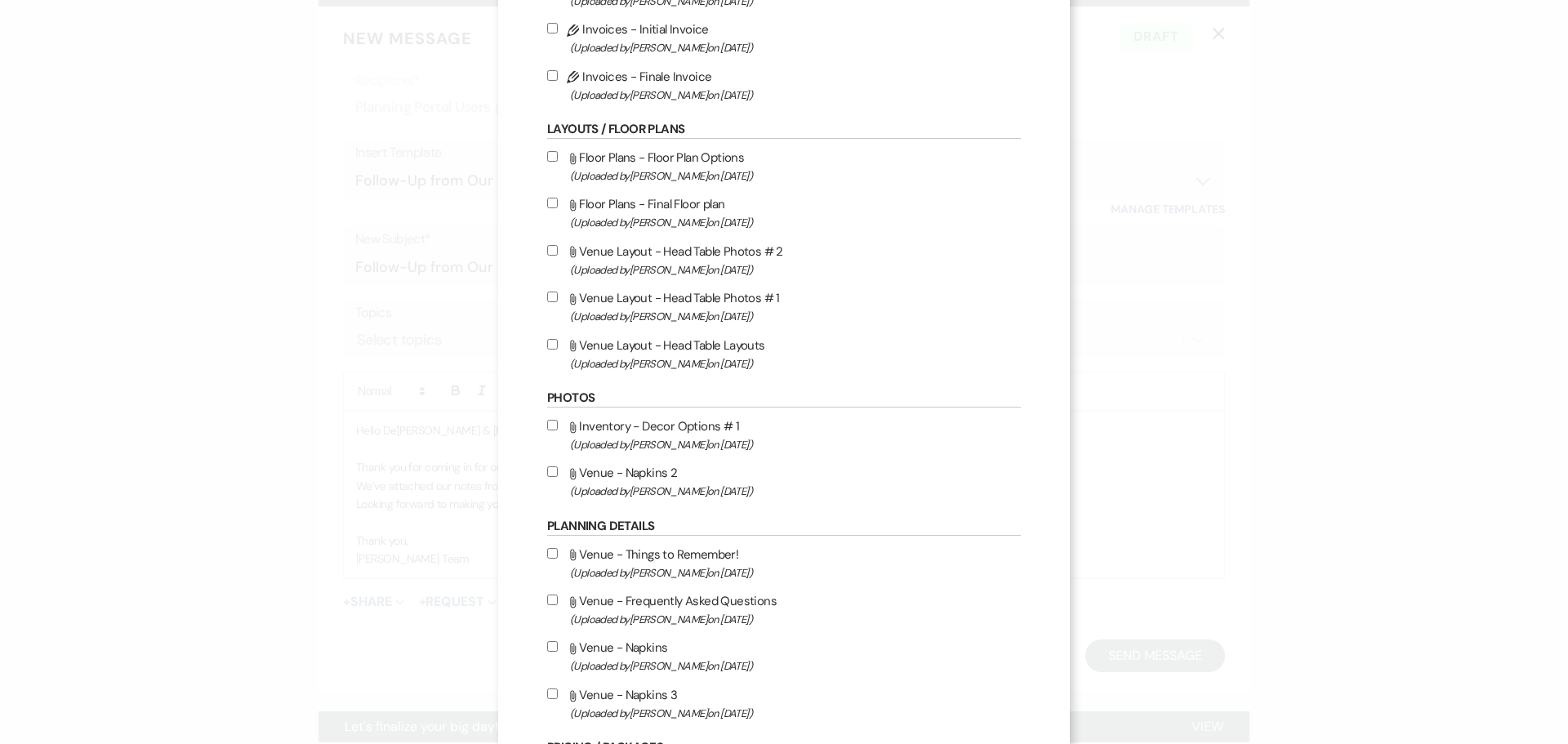
scroll to position [179, 0]
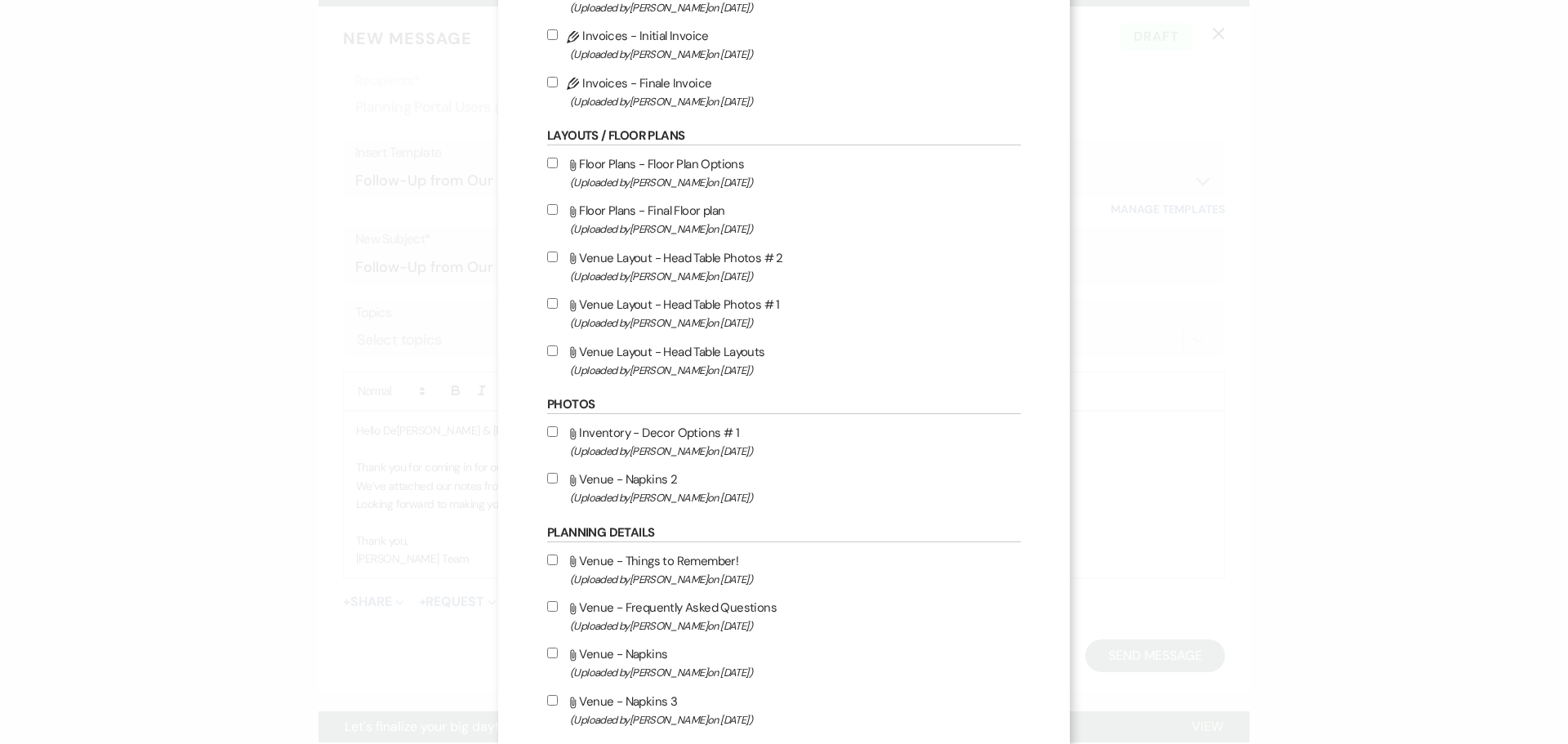
click at [548, 213] on input "Attach File Floor Plans - Final Floor plan (Uploaded by [PERSON_NAME] on [DATE]…" at bounding box center [553, 210] width 10 height 10
checkbox input "true"
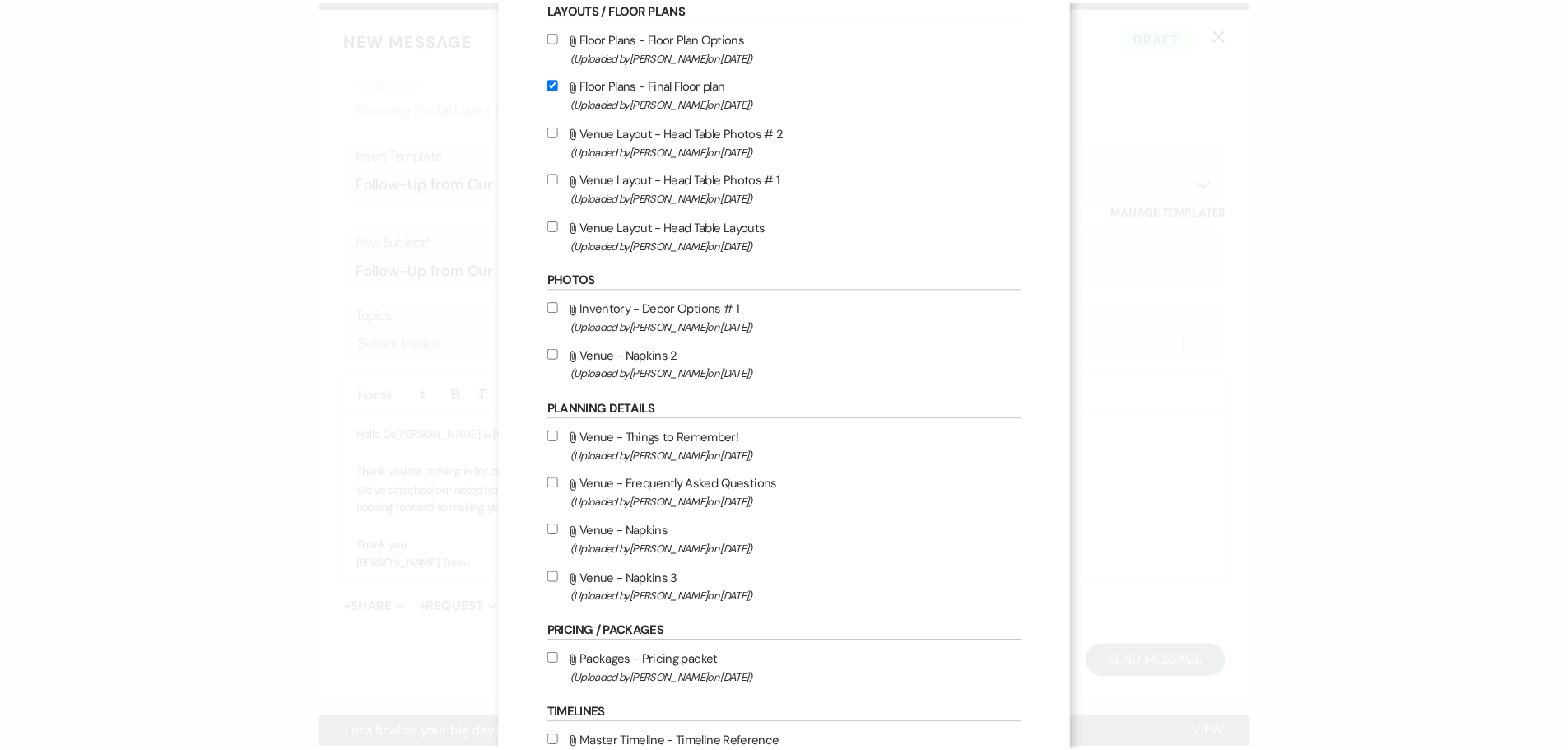
scroll to position [510, 0]
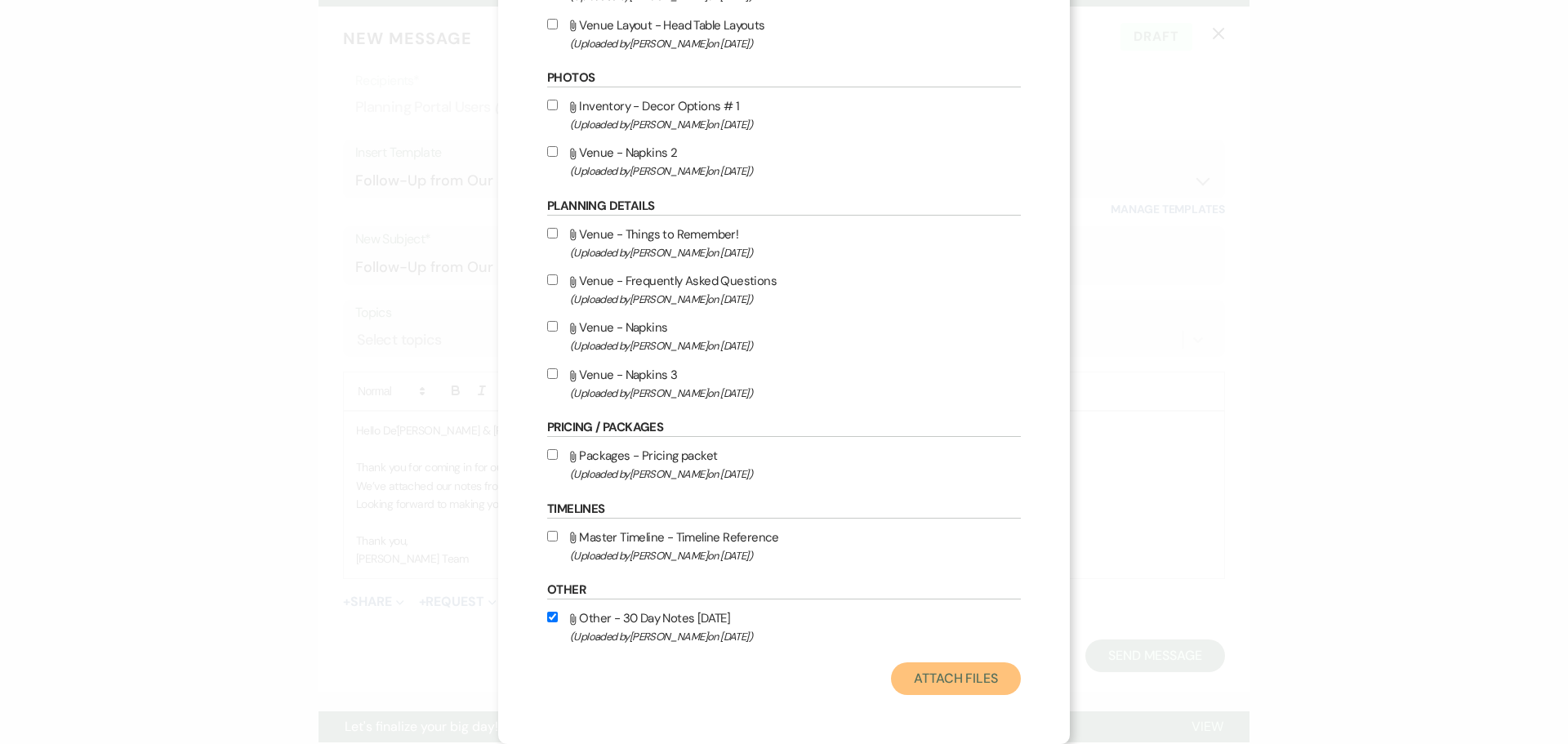
click at [937, 674] on button "Attach Files" at bounding box center [956, 678] width 130 height 32
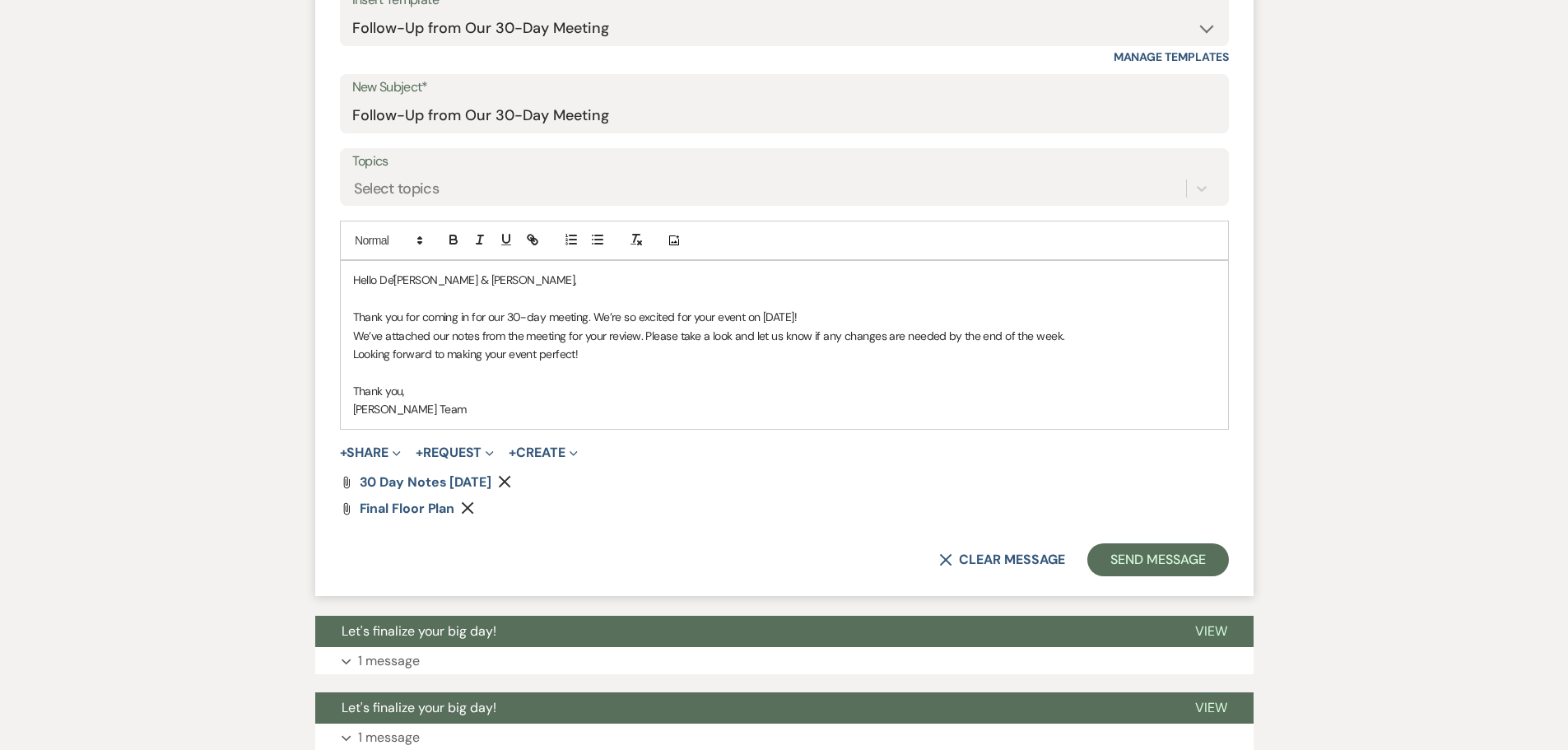
scroll to position [823, 0]
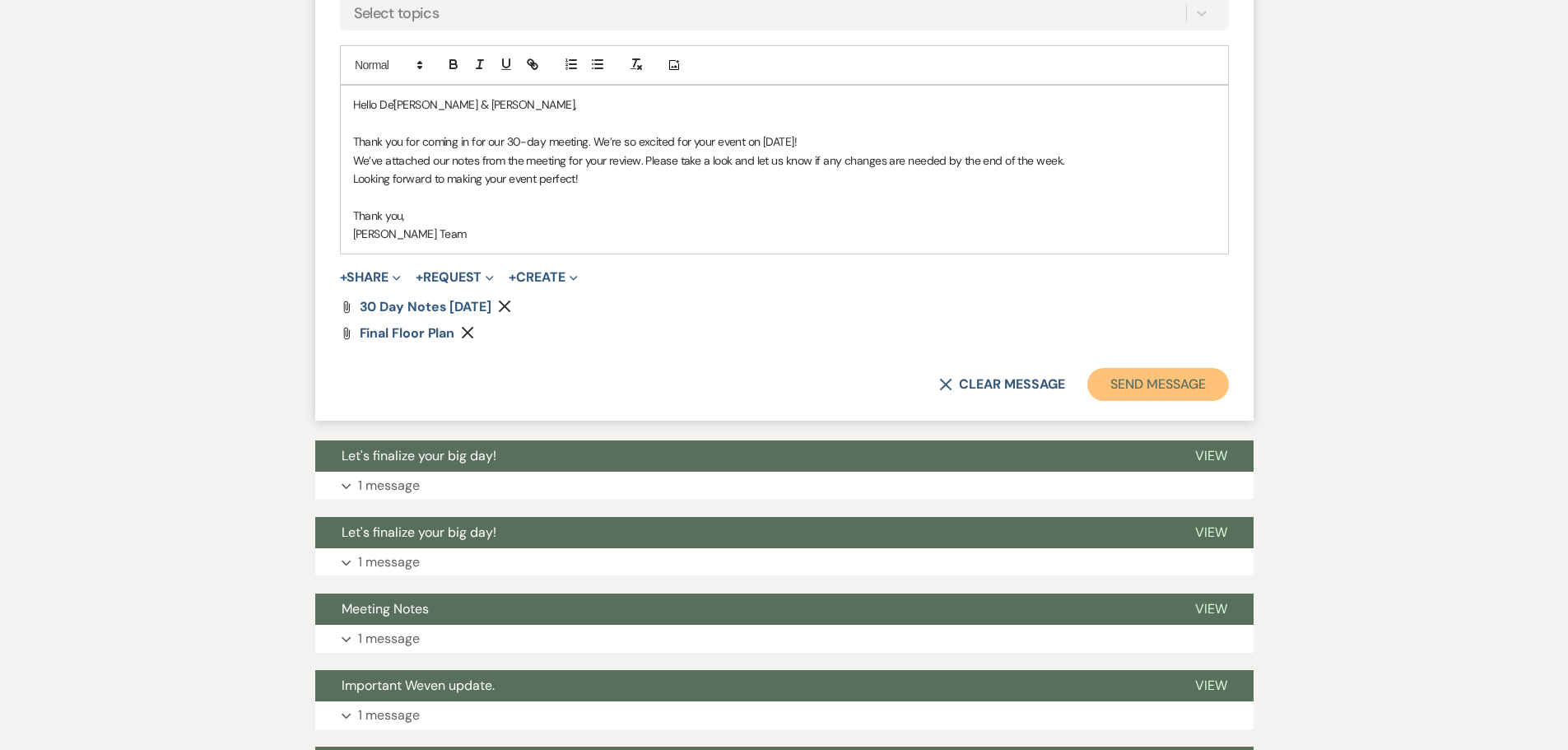
click at [1135, 380] on button "Send Message" at bounding box center [1158, 384] width 141 height 33
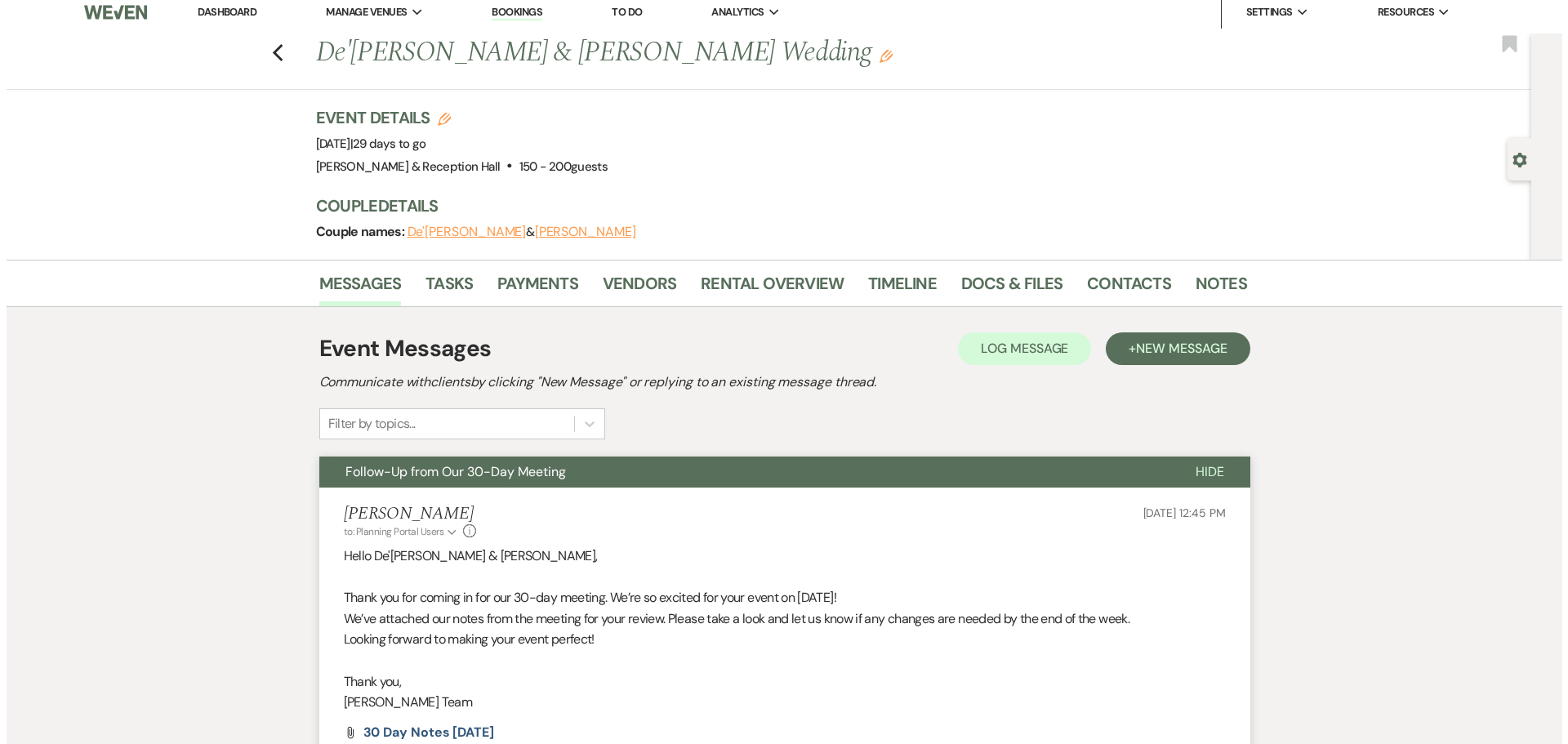
scroll to position [0, 0]
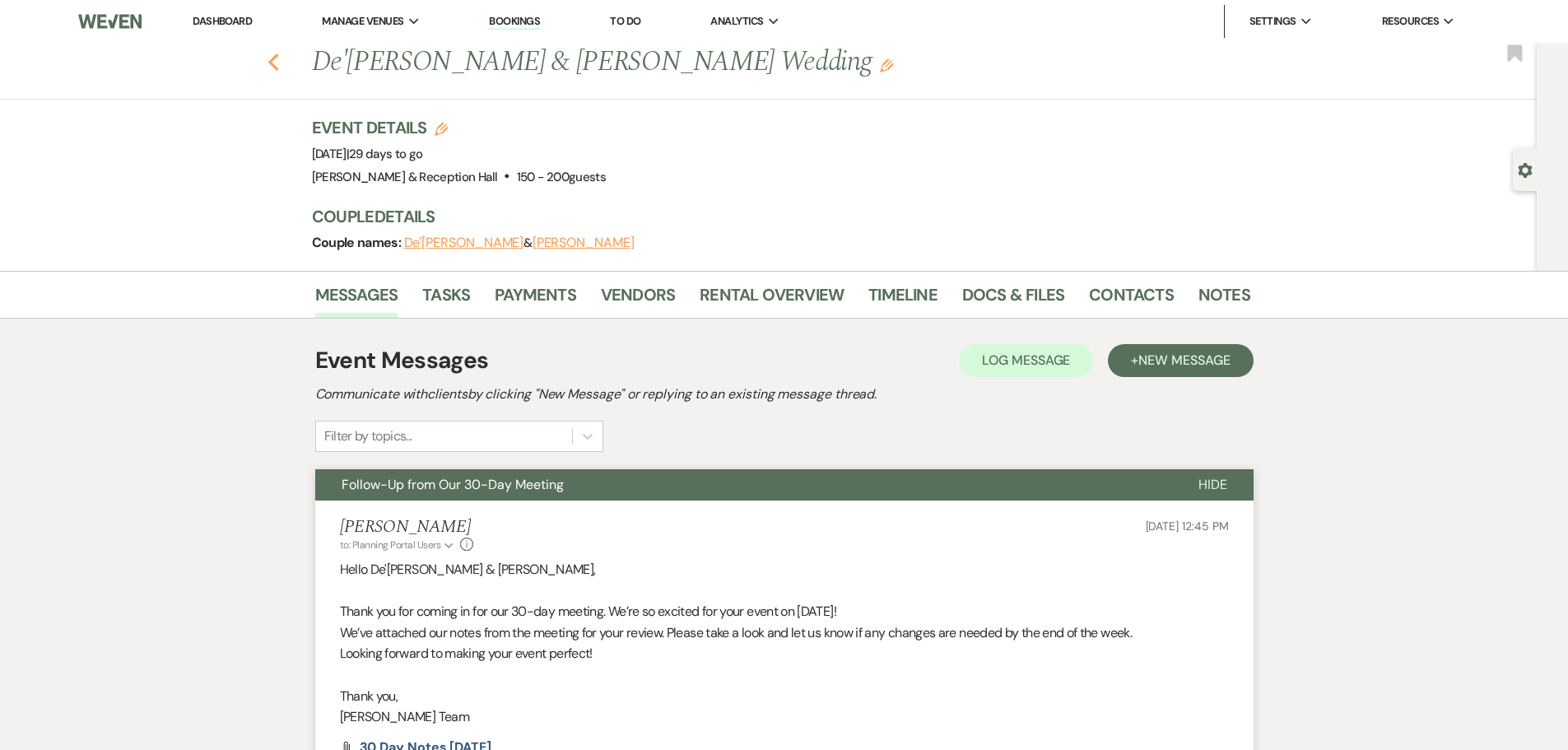
click at [275, 65] on icon "Previous" at bounding box center [274, 62] width 12 height 19
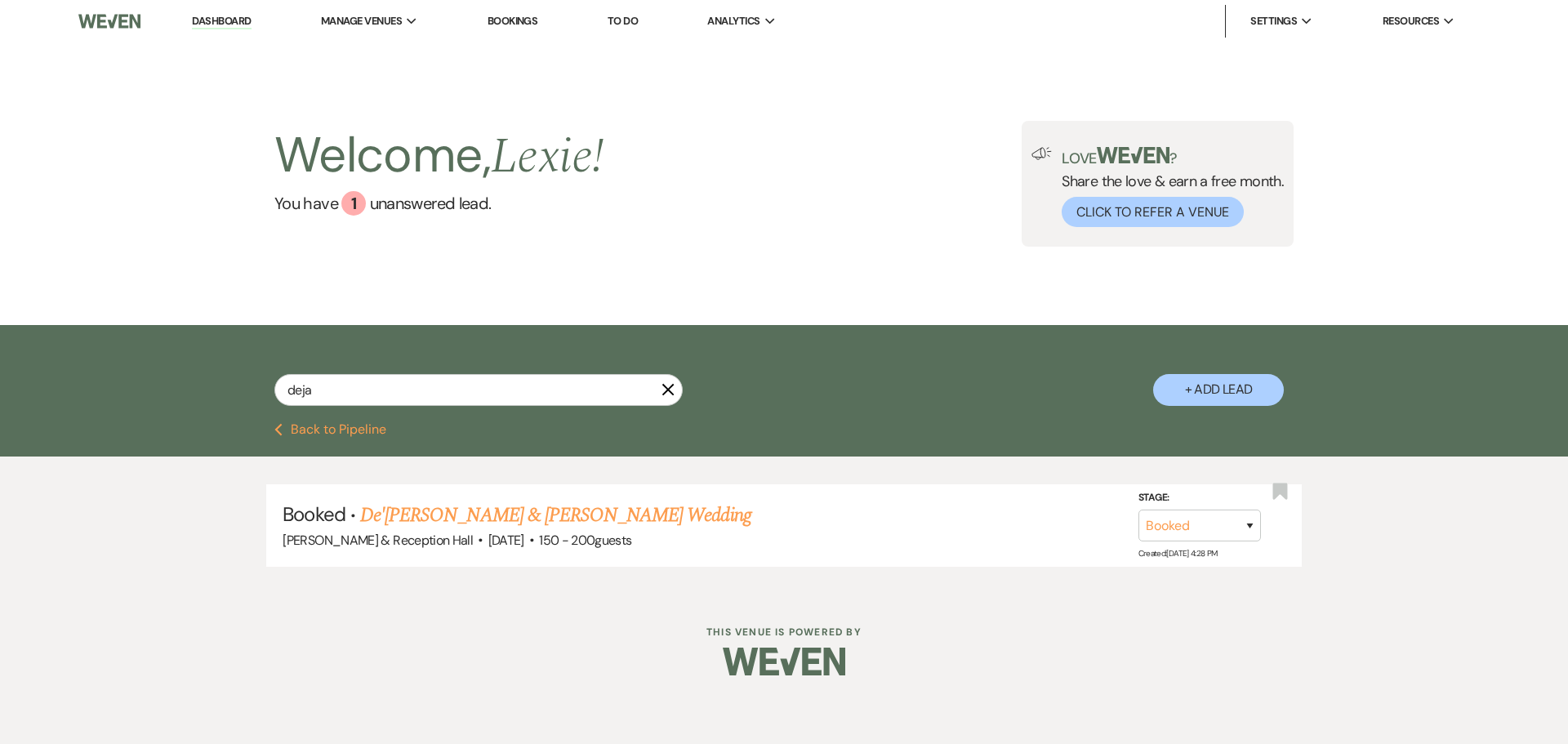
click at [328, 423] on button "Previous Back to Pipeline" at bounding box center [330, 429] width 112 height 13
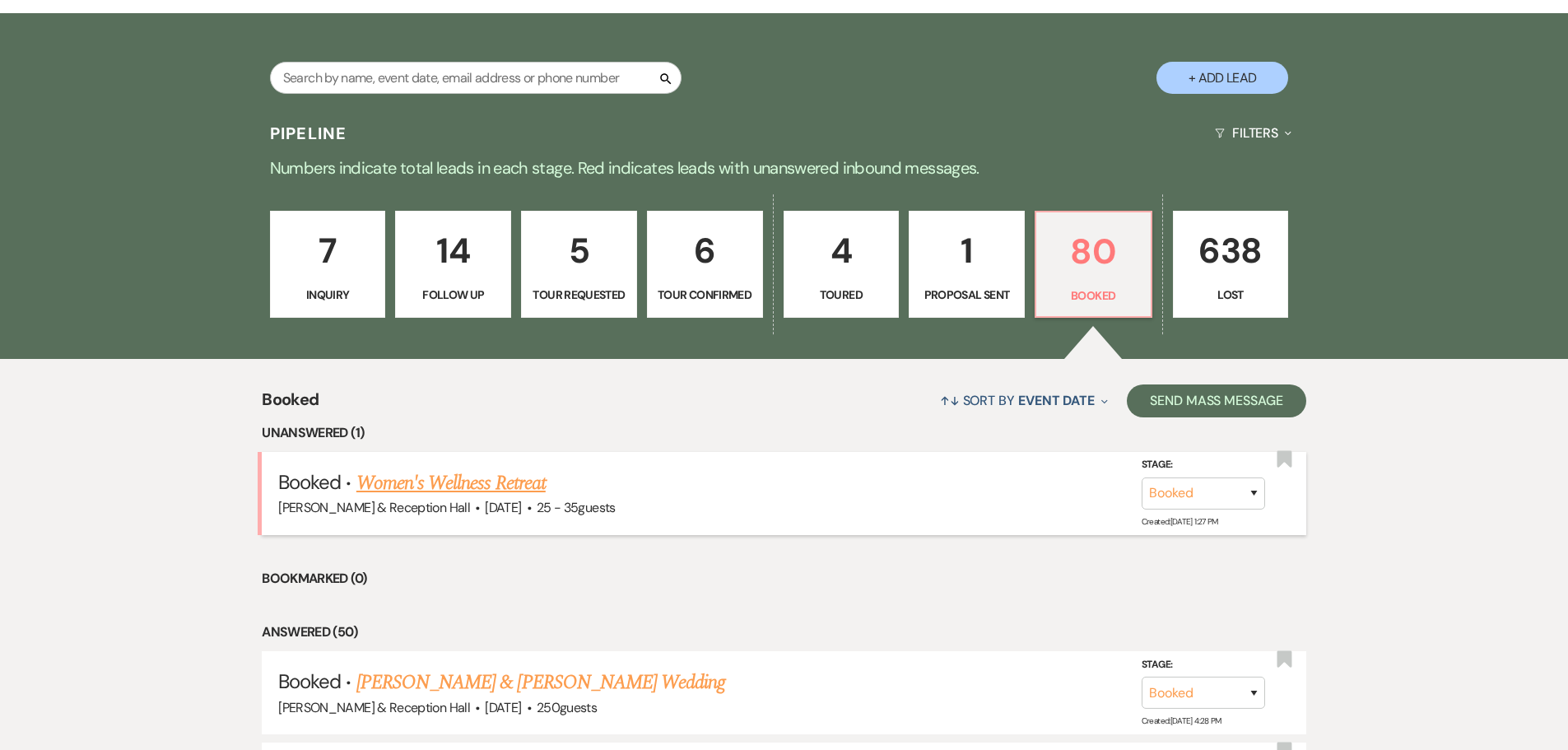
scroll to position [412, 0]
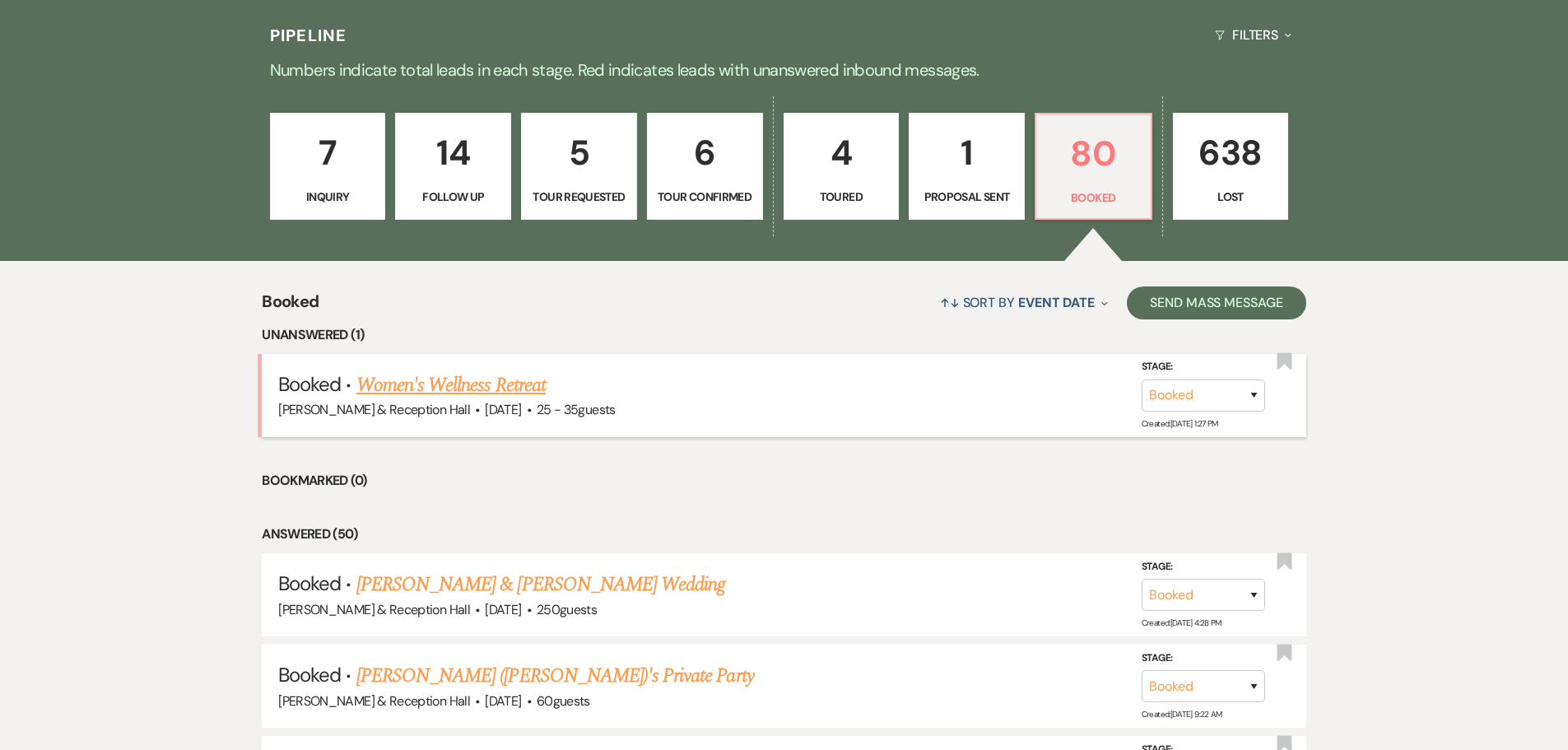
click at [489, 381] on link "Women's Wellness Retreat" at bounding box center [451, 386] width 189 height 30
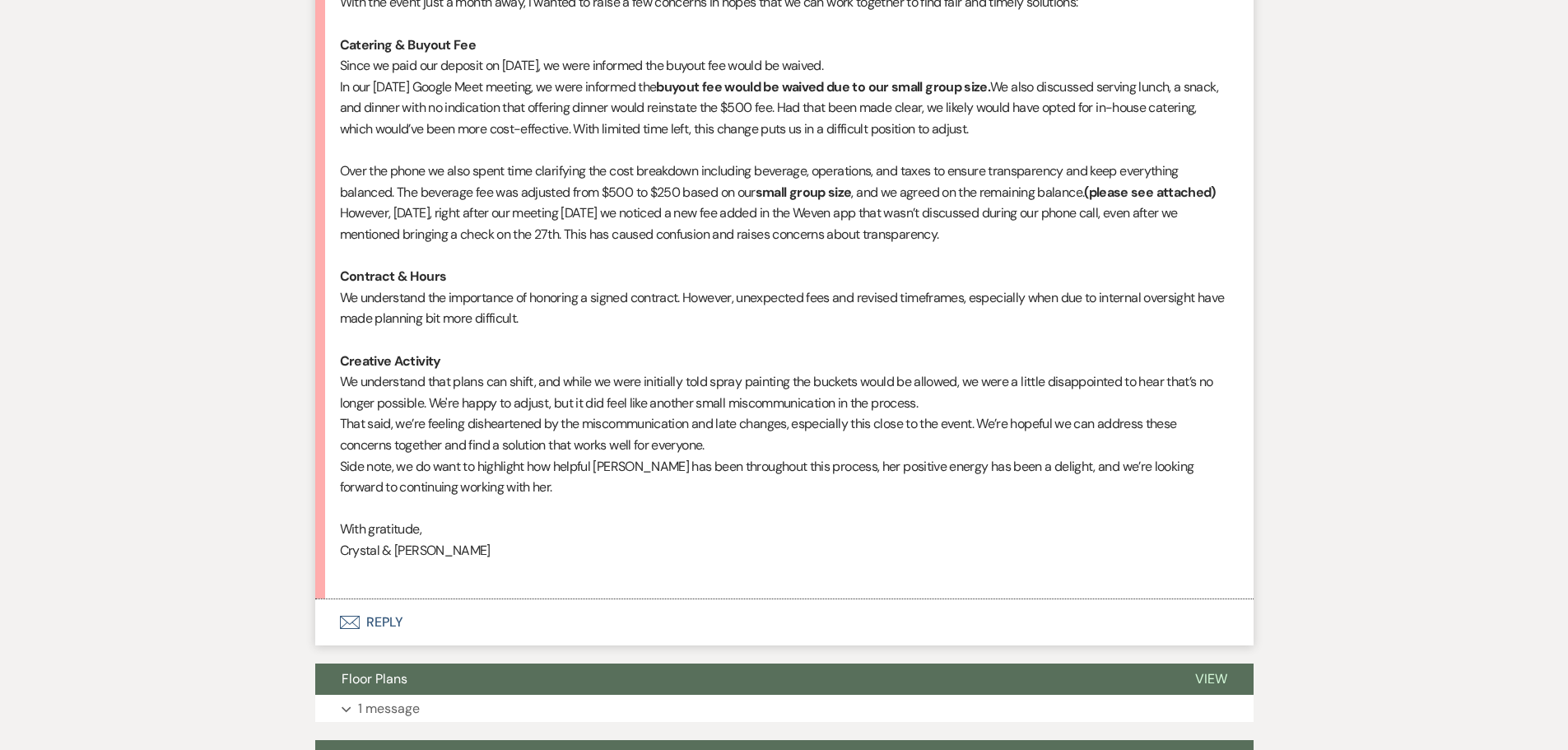
scroll to position [906, 0]
